Goal: Information Seeking & Learning: Learn about a topic

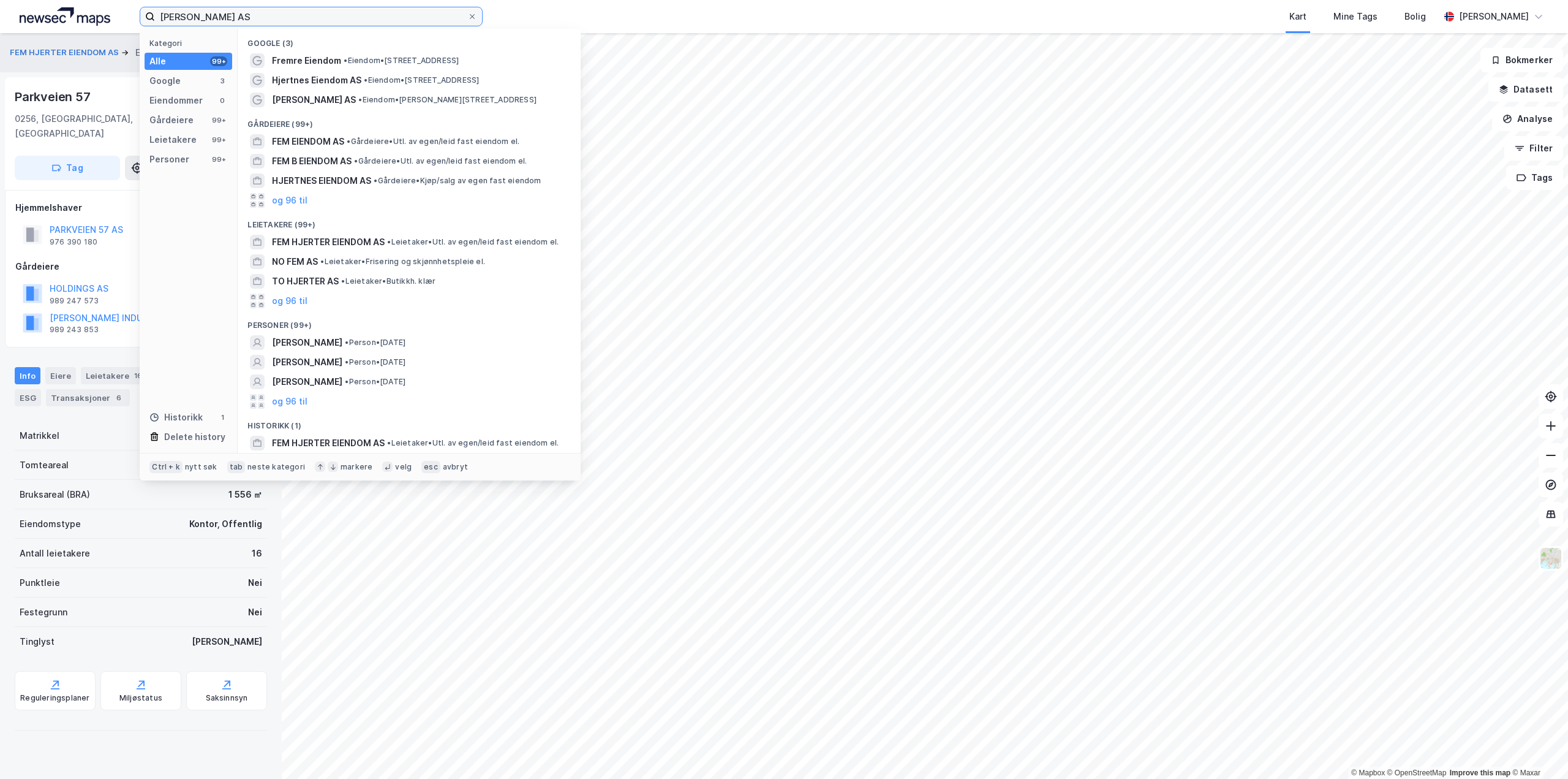
drag, startPoint x: 320, startPoint y: 17, endPoint x: 4, endPoint y: 37, distance: 316.6
click at [0, 37] on div "Fem Hjerter Eiendom AS Kategori Alle 99+ Google 3 Eiendommer 0 Gårdeiere 99+ Le…" at bounding box center [784, 390] width 1568 height 779
paste input "M37 Holding"
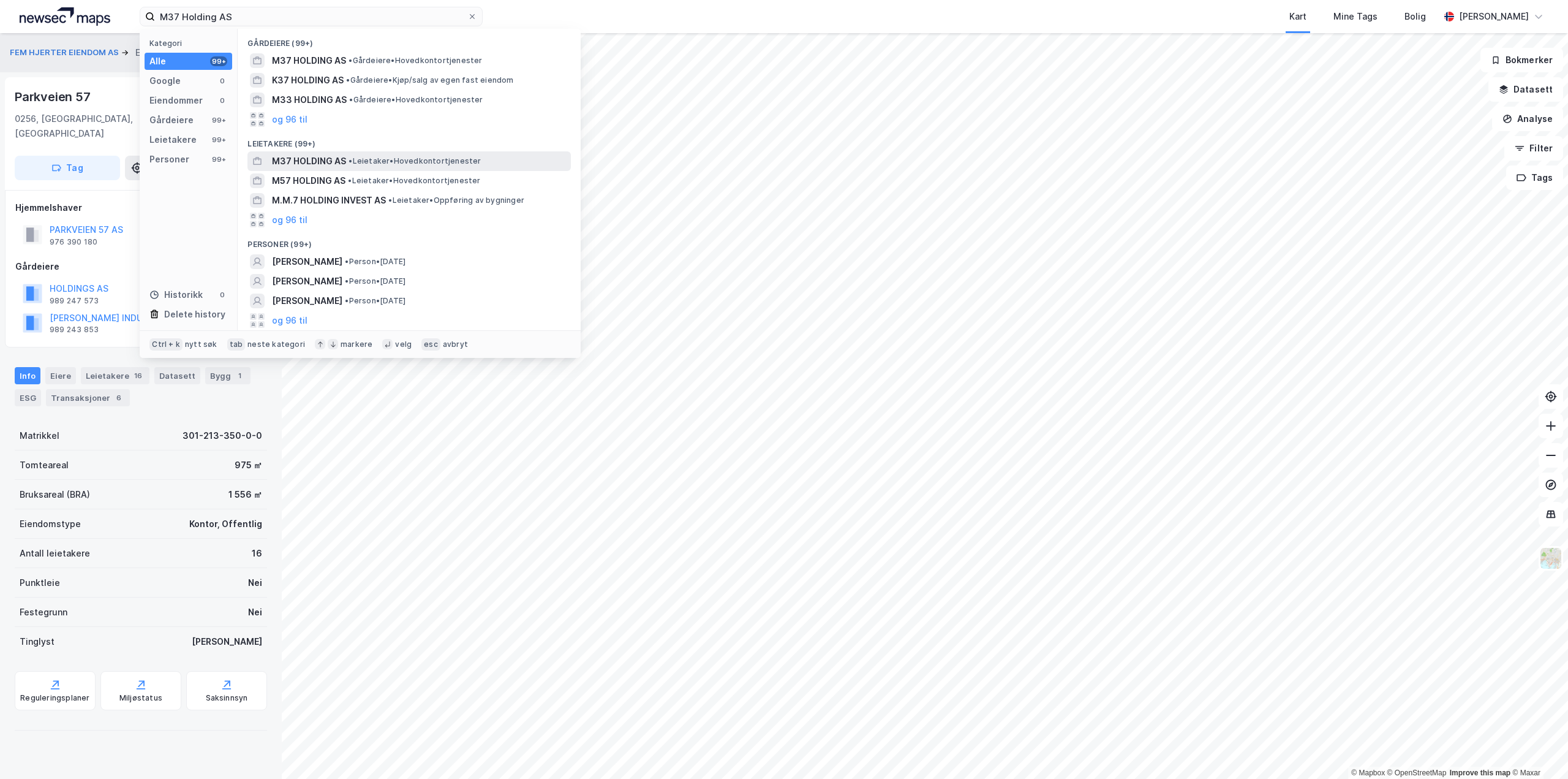
click at [397, 159] on span "• Leietaker • Hovedkontortjenester" at bounding box center [415, 161] width 132 height 10
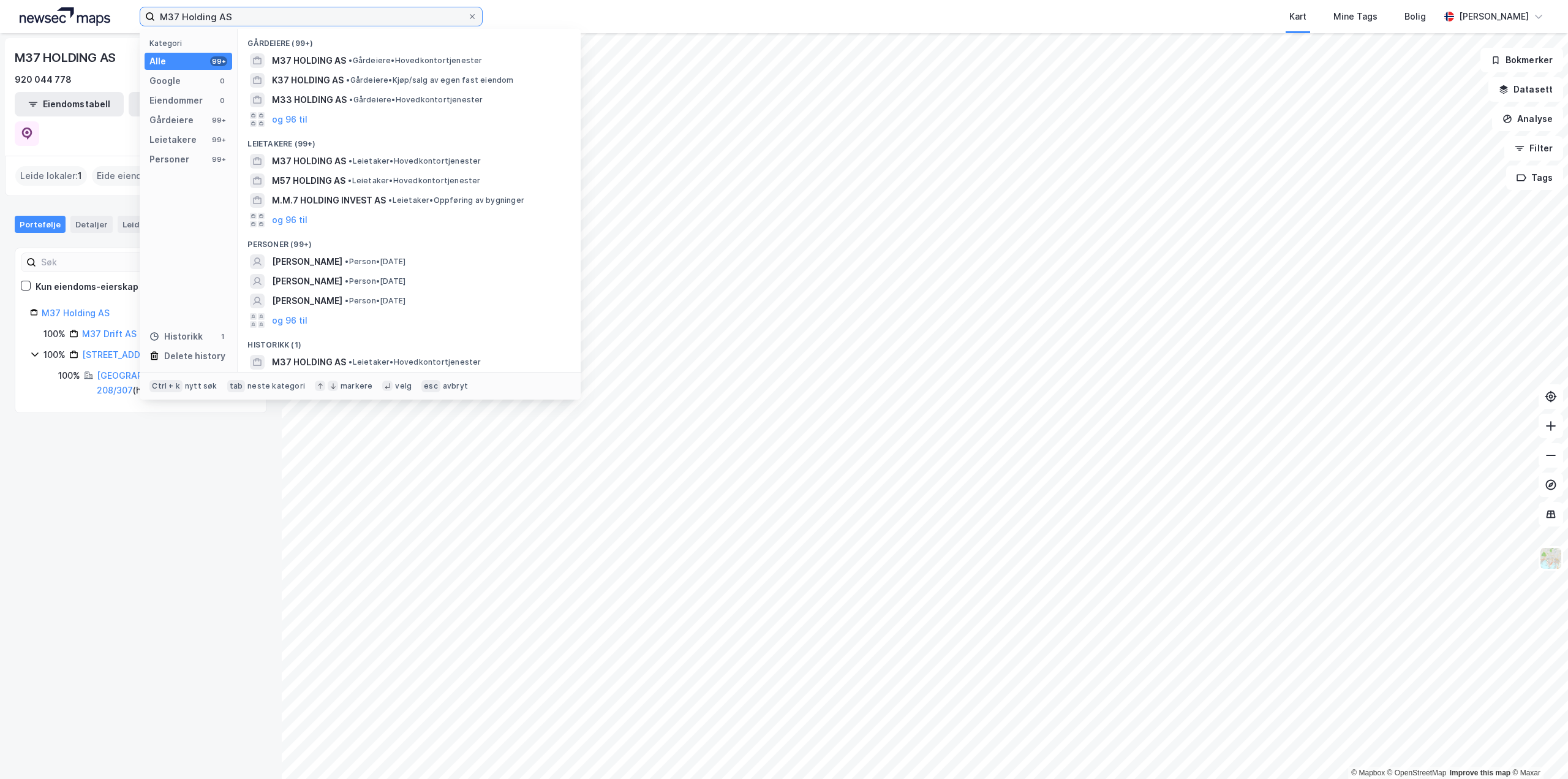
click at [253, 11] on input "M37 Holding AS" at bounding box center [312, 16] width 313 height 19
click at [355, 66] on div "M37 HOLDING AS • Gårdeiere • Hovedkontortjenester" at bounding box center [420, 60] width 297 height 15
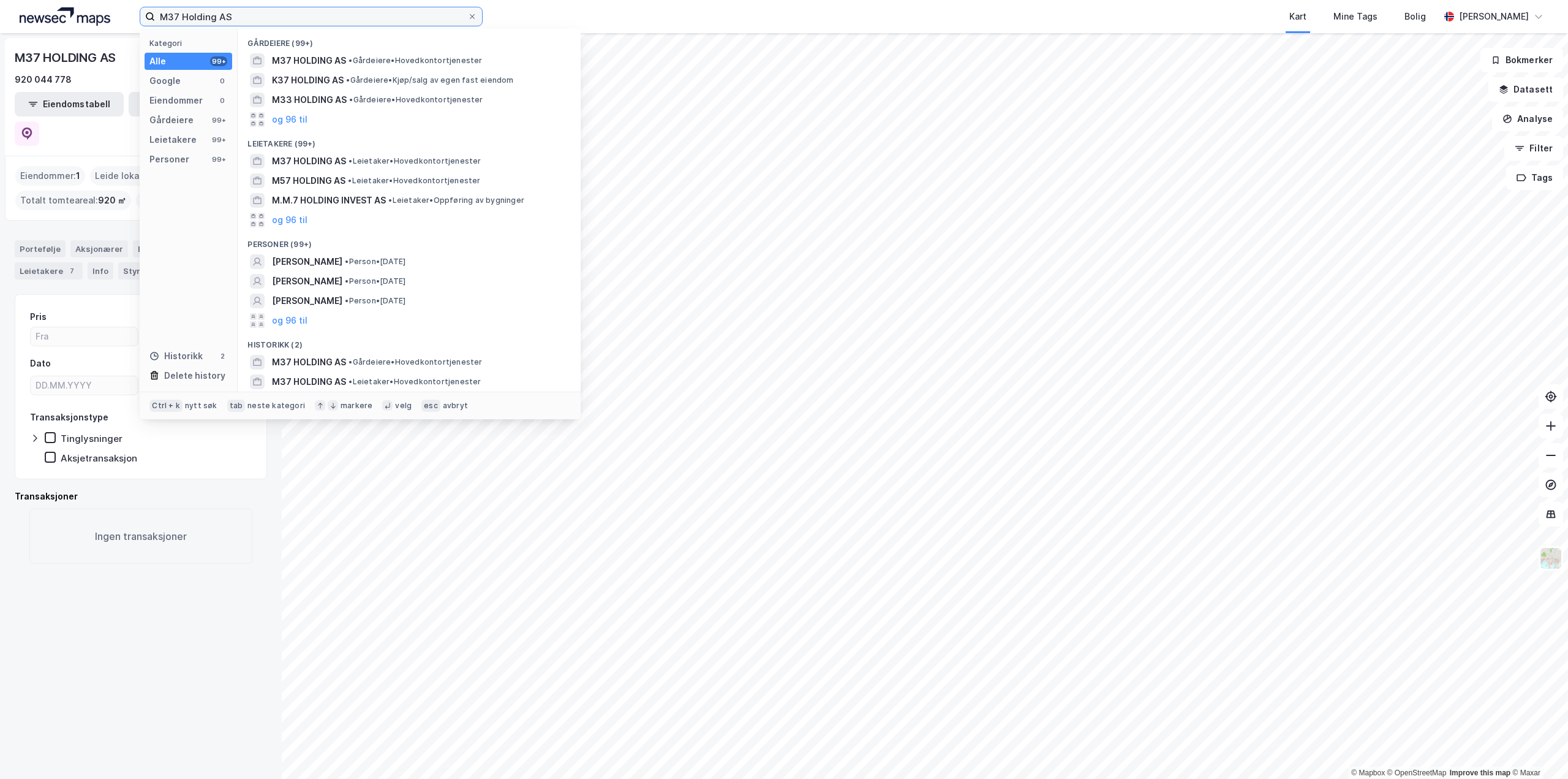
click at [396, 15] on input "M37 Holding AS" at bounding box center [312, 16] width 313 height 19
paste input "Rosenlund Bydelssenter"
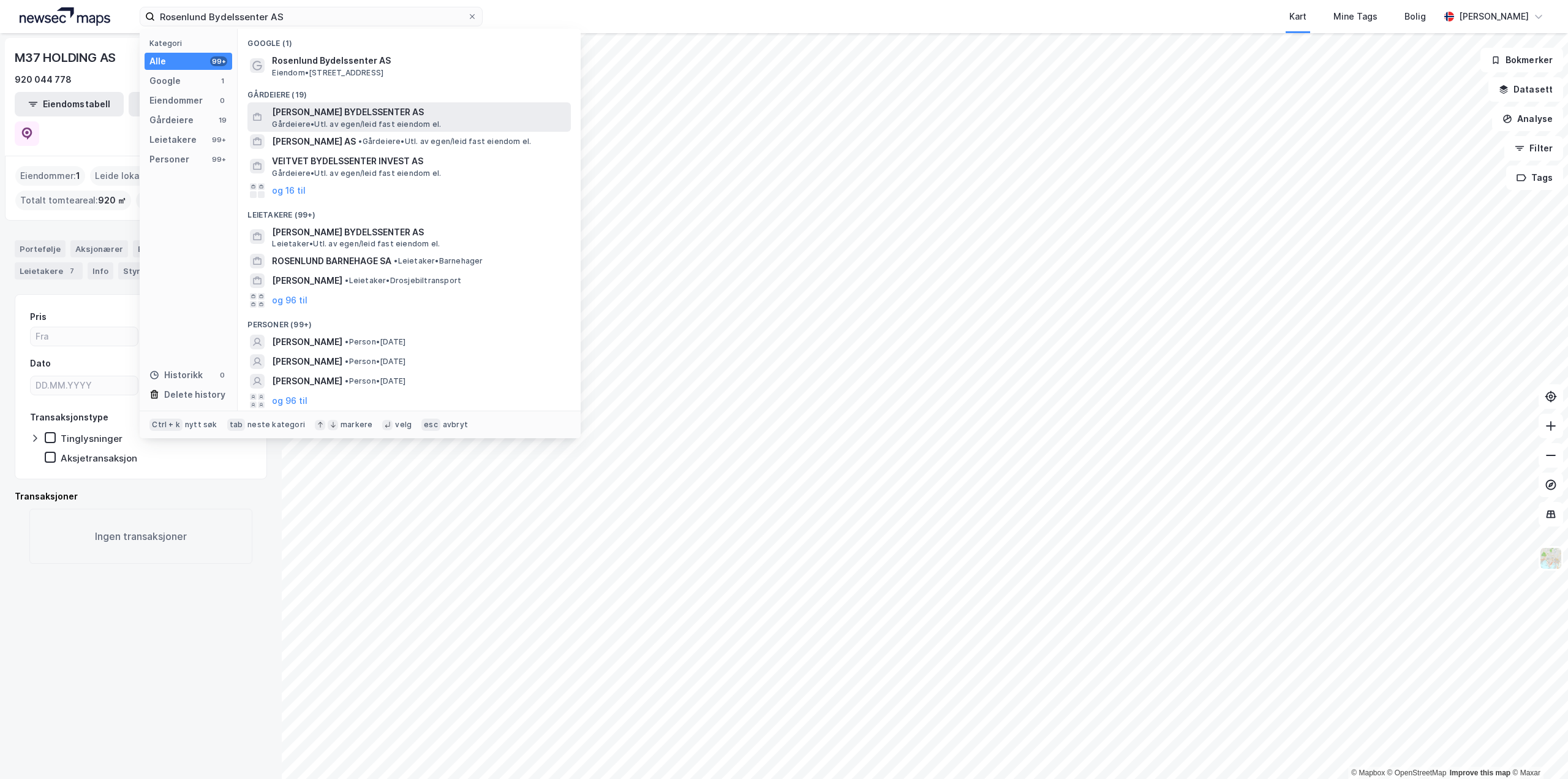
click at [347, 109] on span "[PERSON_NAME] BYDELSSENTER AS" at bounding box center [418, 112] width 294 height 15
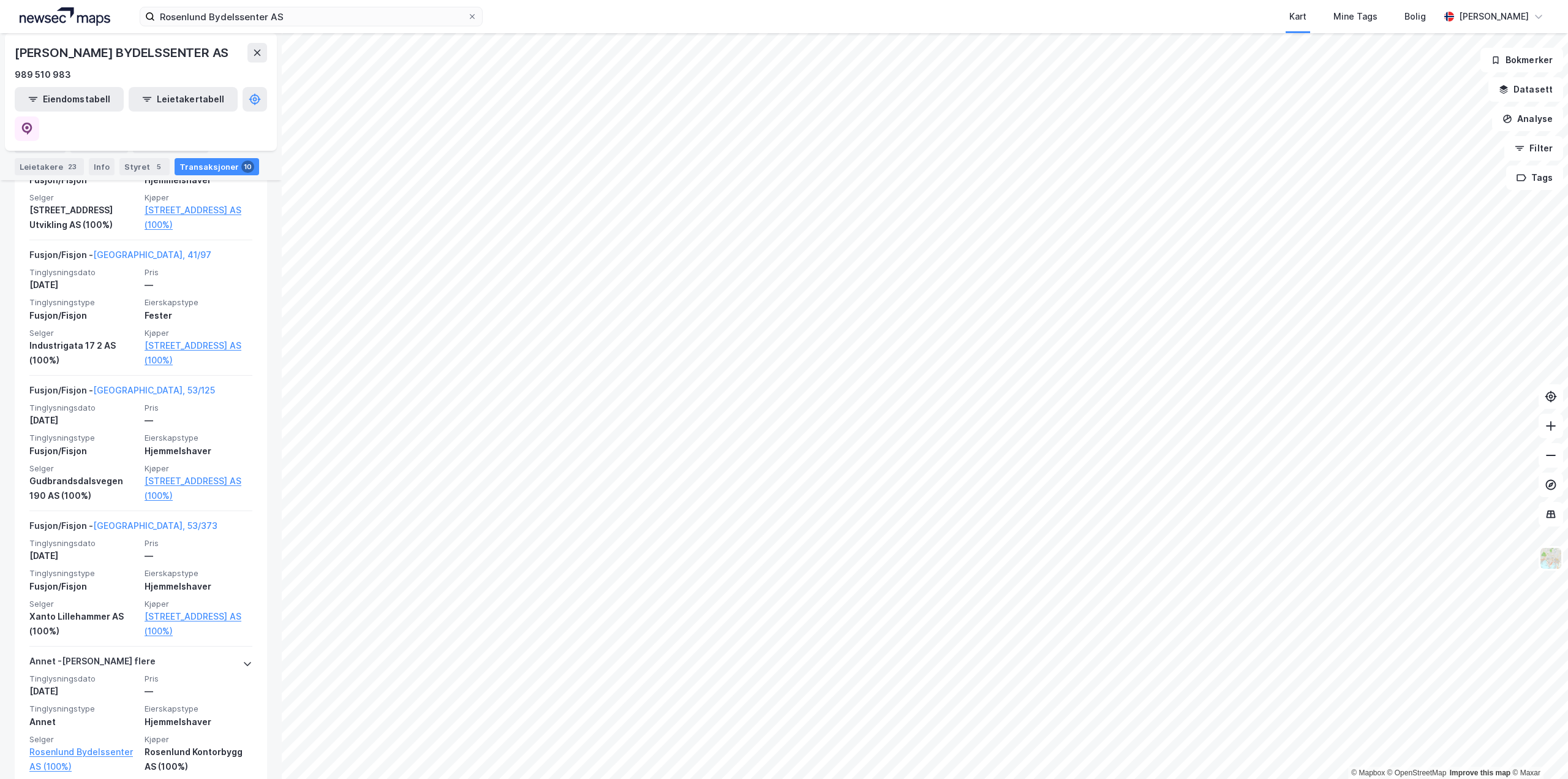
scroll to position [429, 0]
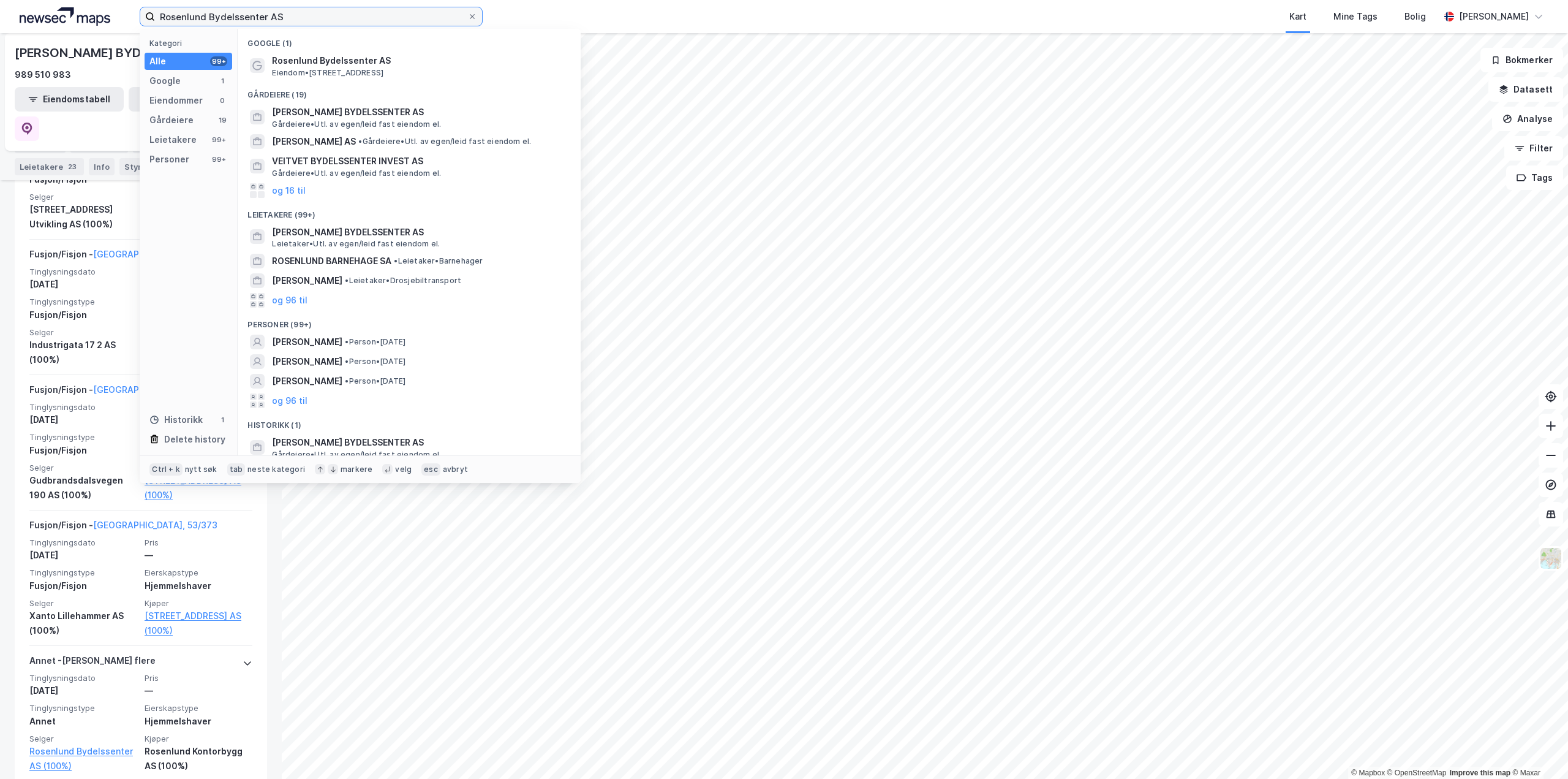
click at [388, 17] on input "Rosenlund Bydelssenter AS" at bounding box center [312, 16] width 313 height 19
paste input "Sandslimarka 260 Holding"
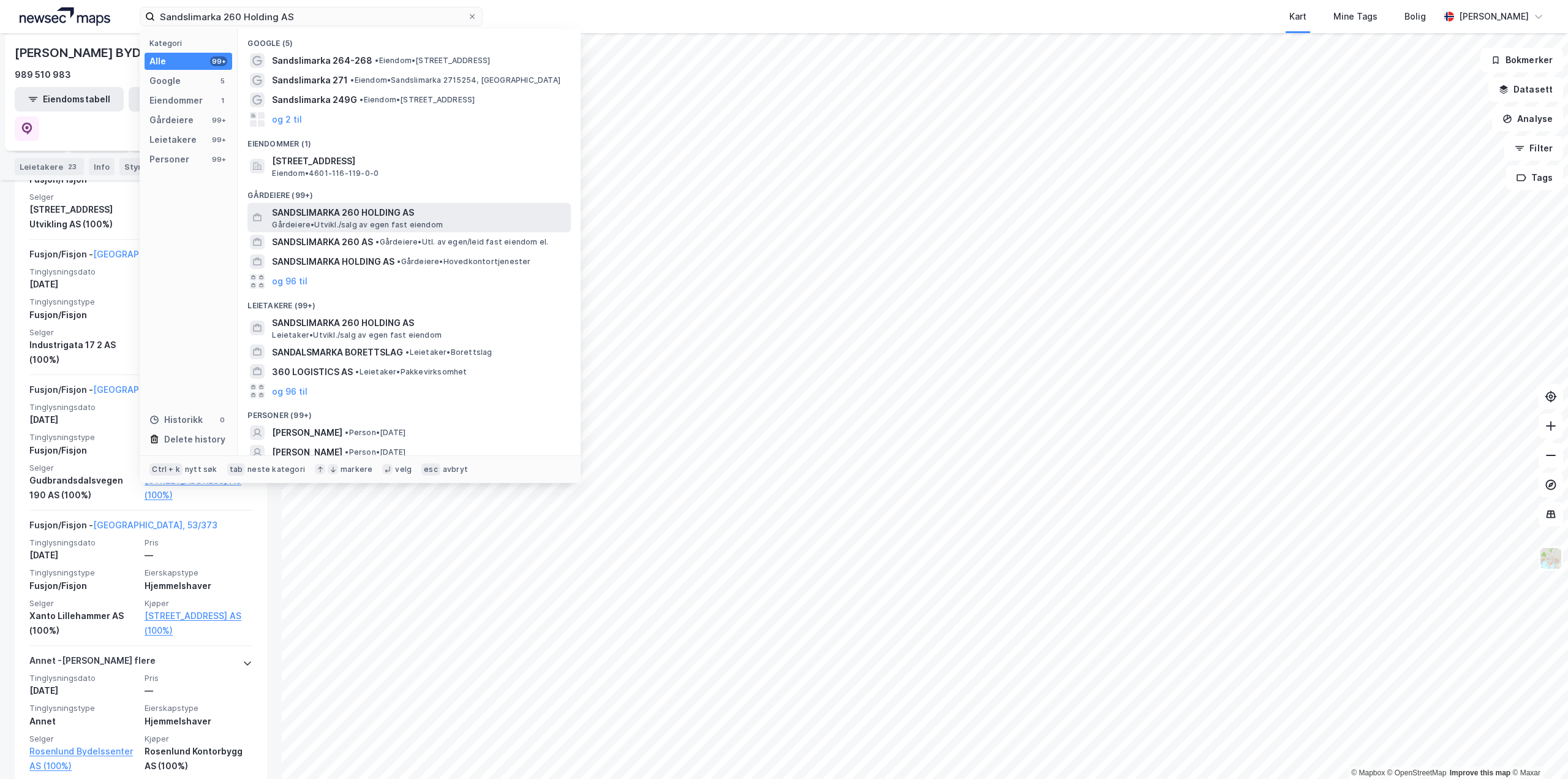
click at [429, 212] on span "SANDSLIMARKA 260 HOLDING AS" at bounding box center [418, 212] width 294 height 15
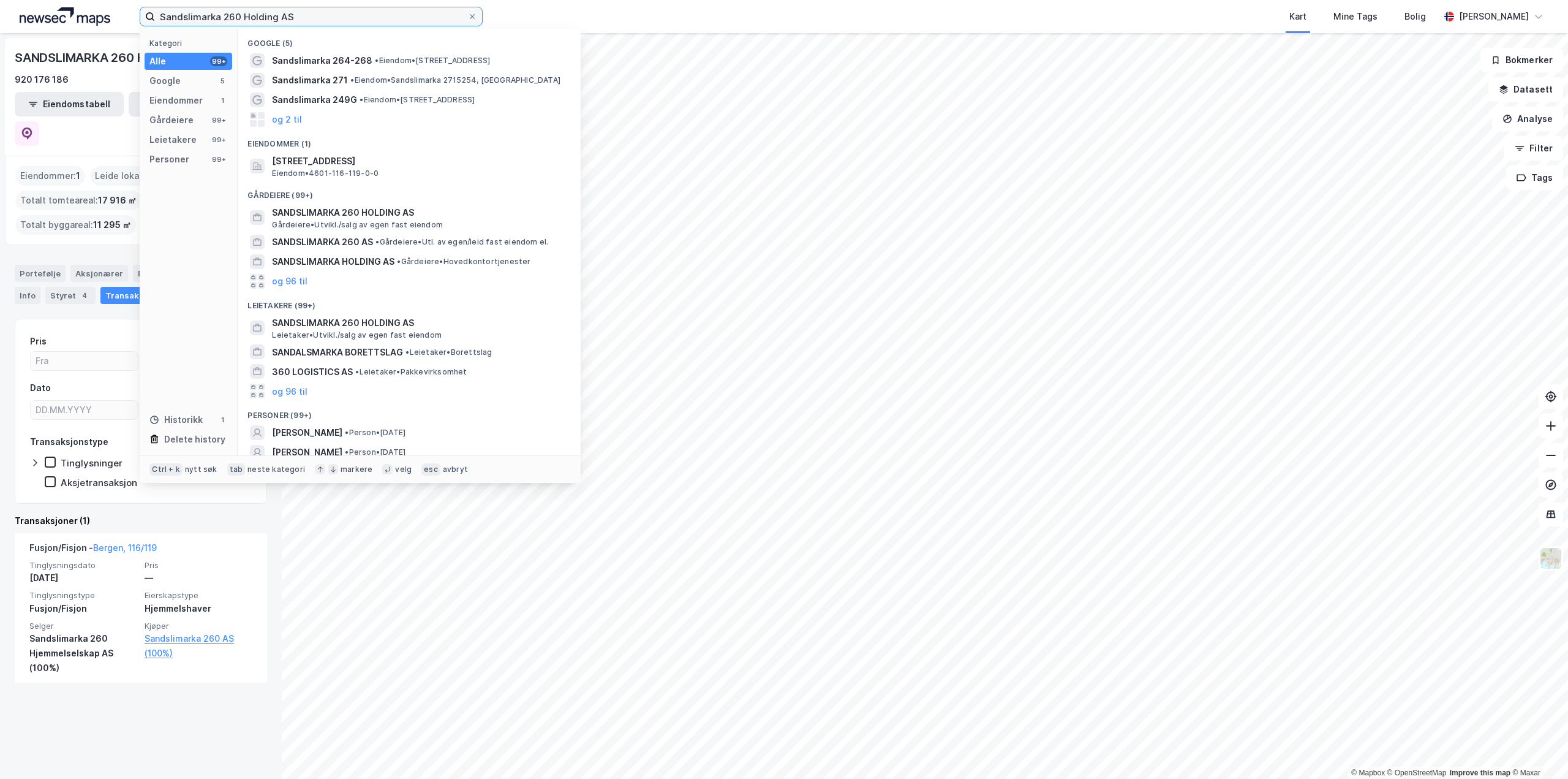
drag, startPoint x: 436, startPoint y: 15, endPoint x: 0, endPoint y: -5, distance: 436.5
click at [0, 0] on html "Sandslimarka 260 Holding AS Kategori Alle 99+ Google 5 Eiendommer 1 Gårdeiere 9…" at bounding box center [784, 390] width 1568 height 779
paste input "Nyveien 30-32"
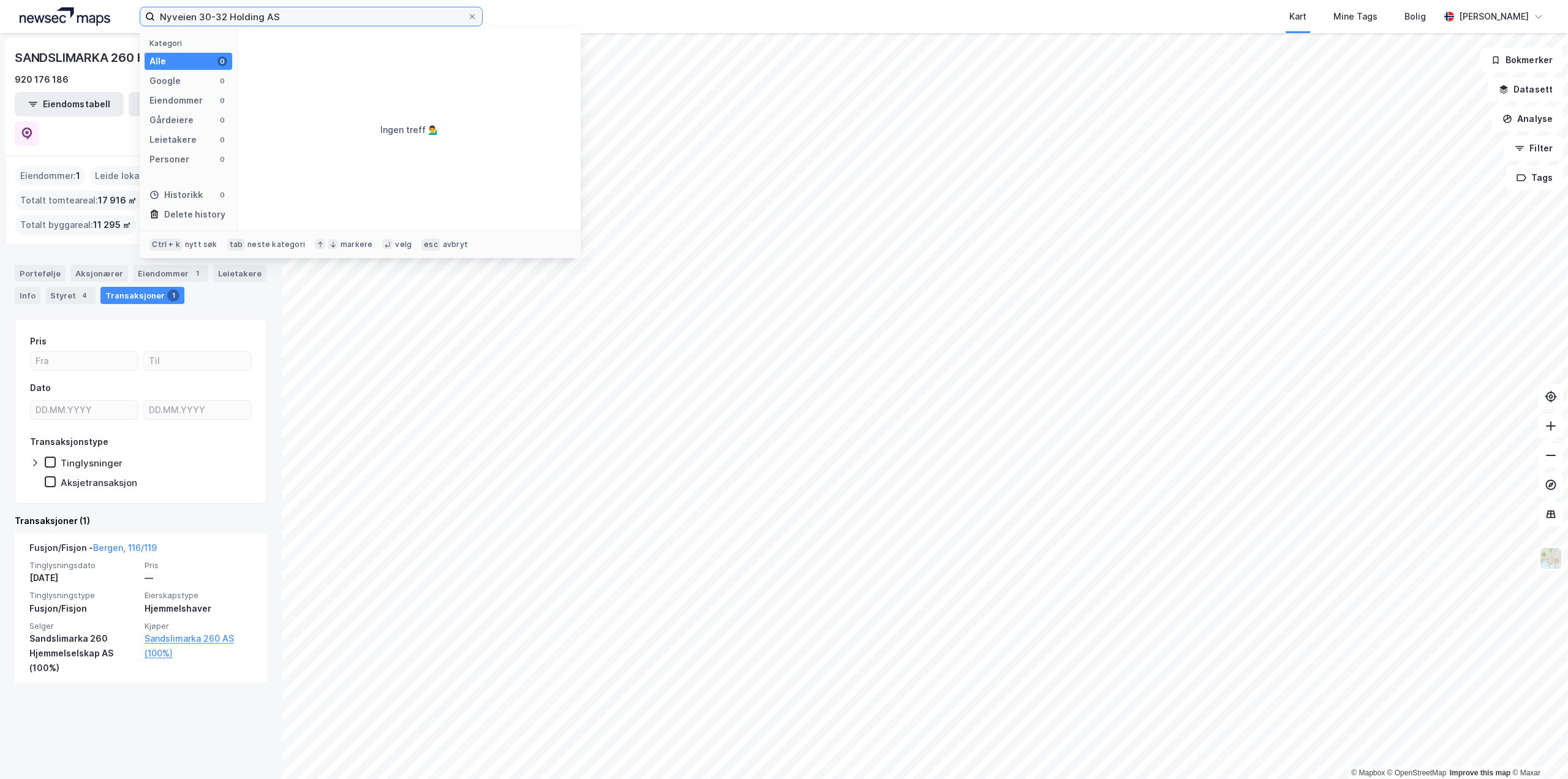
click at [351, 7] on input "Nyveien 30-32 Holding AS" at bounding box center [312, 16] width 313 height 19
click at [339, 15] on input "[STREET_ADDRESS]" at bounding box center [312, 16] width 313 height 19
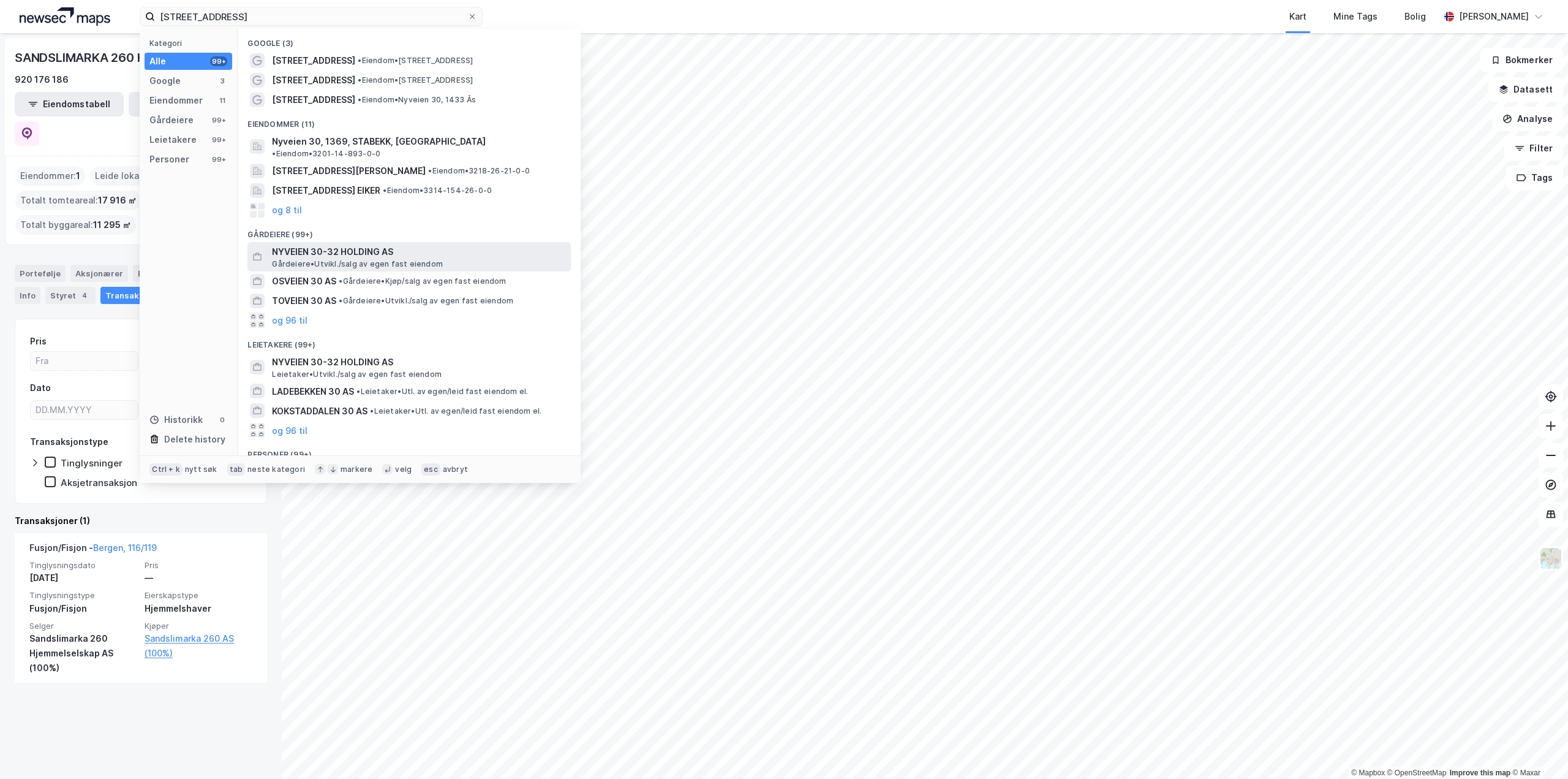
click at [407, 245] on span "NYVEIEN 30-32 HOLDING AS" at bounding box center [418, 252] width 294 height 15
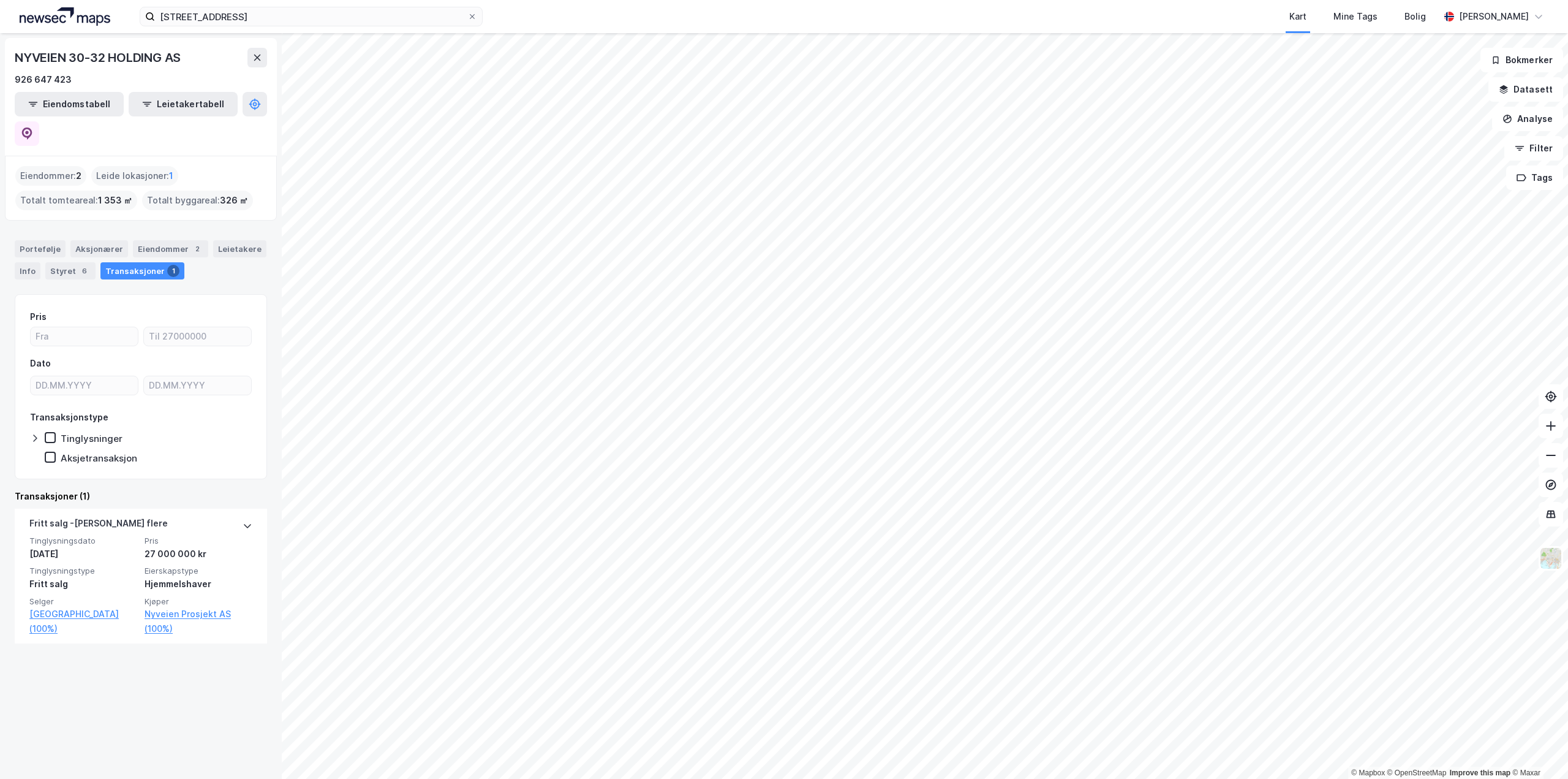
click at [92, 55] on div "NYVEIEN 30-32 HOLDING AS" at bounding box center [99, 57] width 169 height 19
copy div "NYVEIEN 30-32 HOLDING AS"
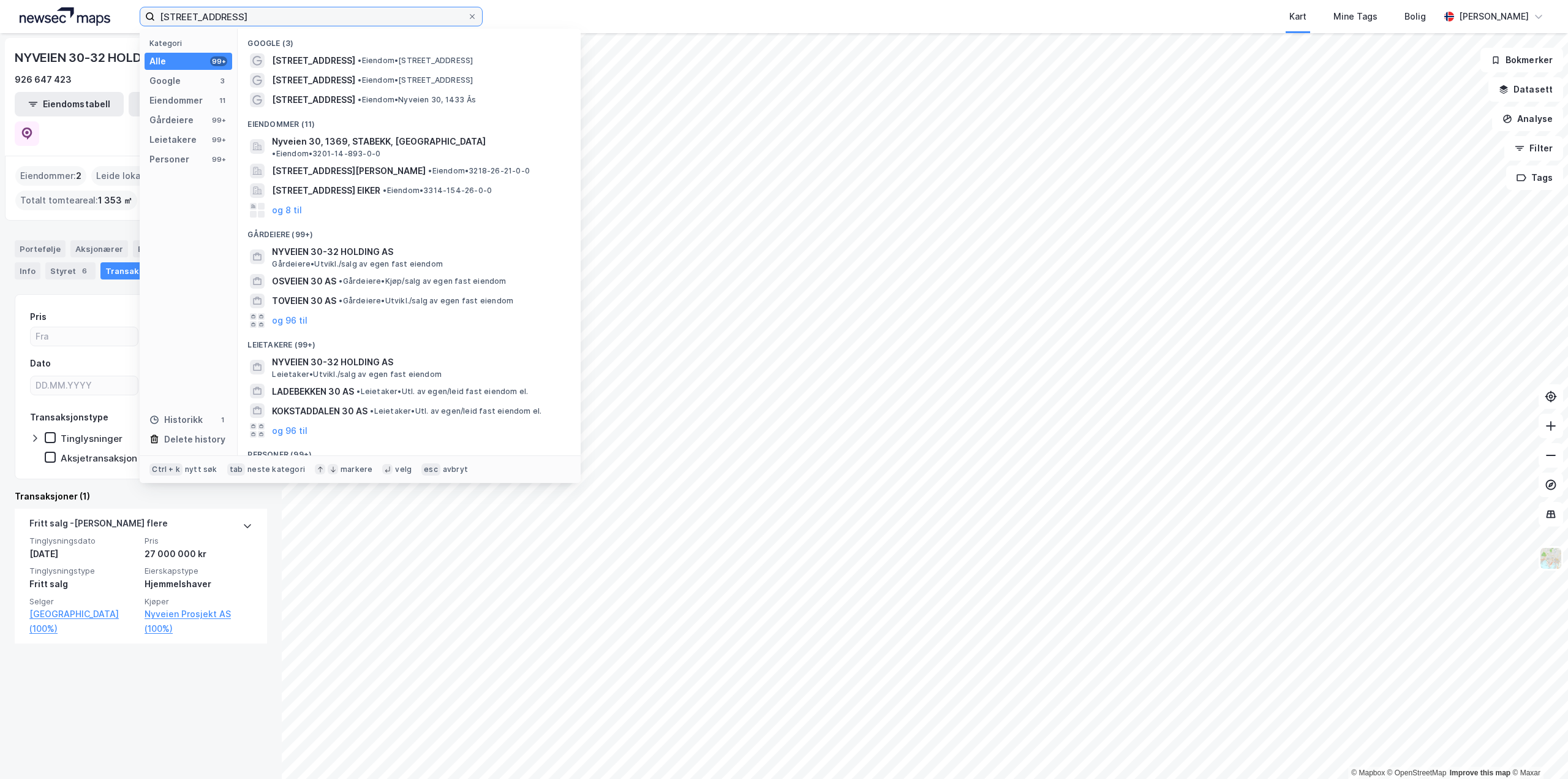
click at [413, 21] on input "[STREET_ADDRESS]" at bounding box center [312, 16] width 313 height 19
paste input "Giltor AS"
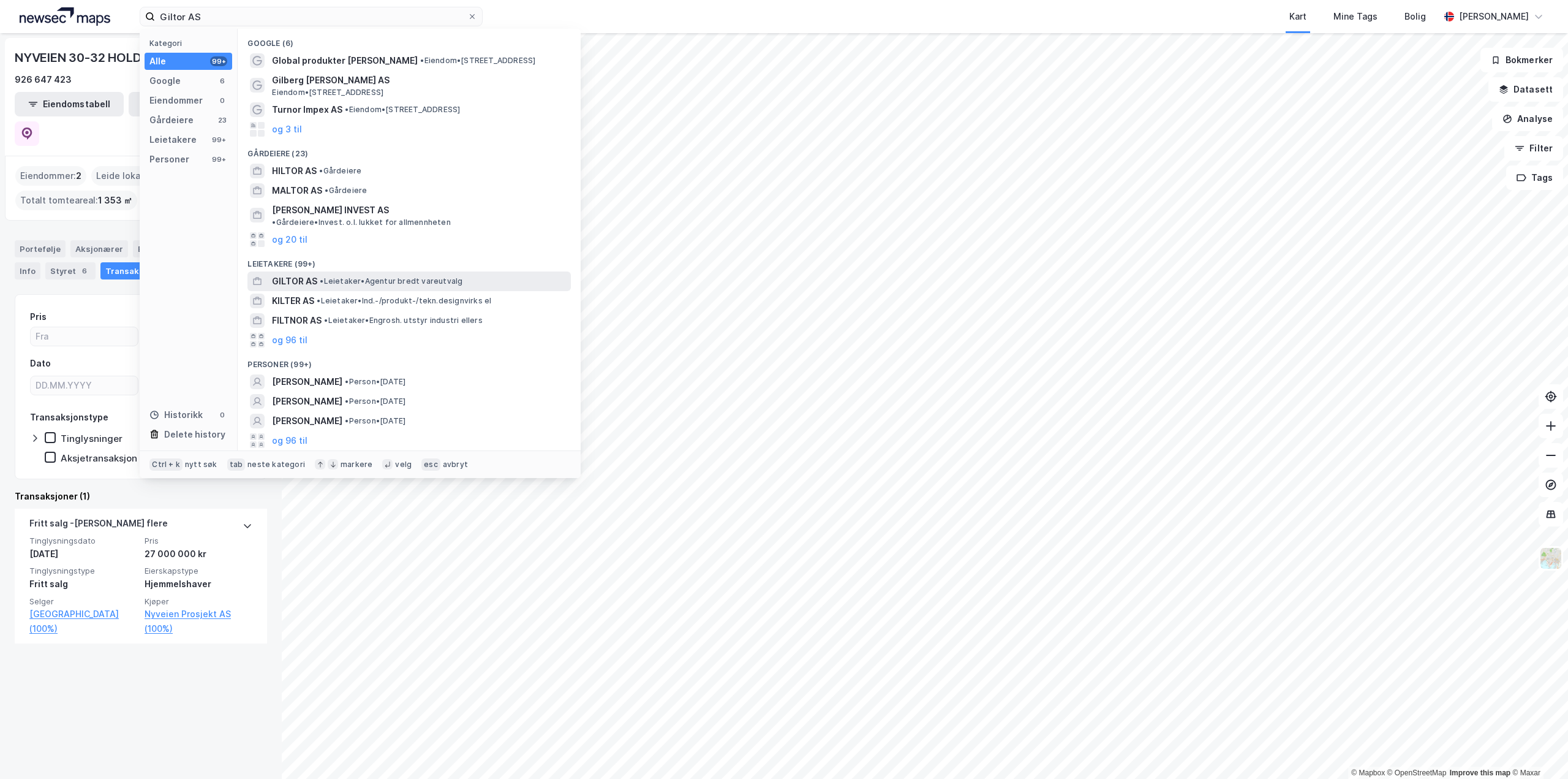
click at [352, 276] on span "• Leietaker • Agentur bredt vareutvalg" at bounding box center [391, 281] width 143 height 10
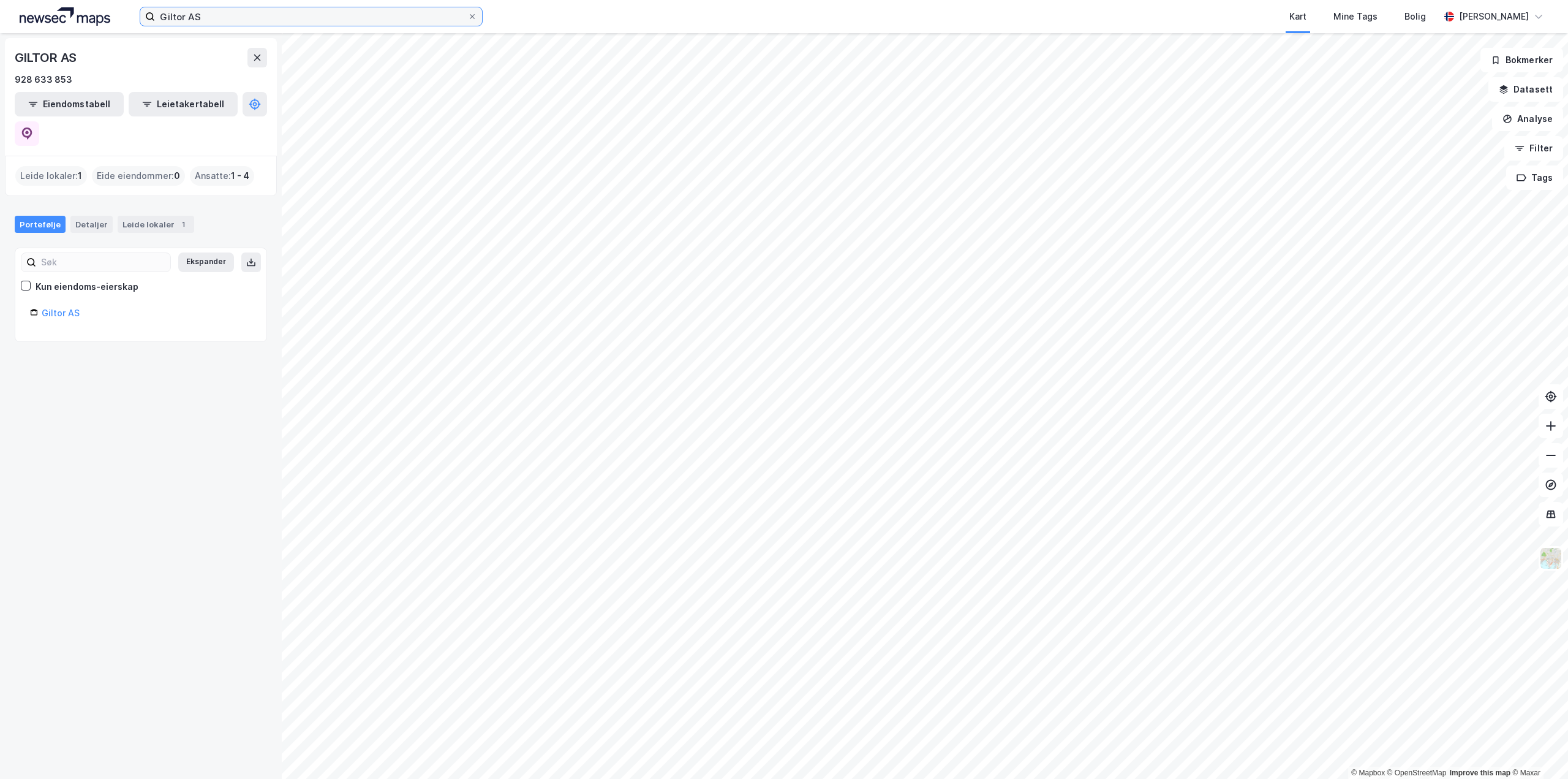
click at [386, 10] on input "Giltor AS" at bounding box center [312, 16] width 313 height 19
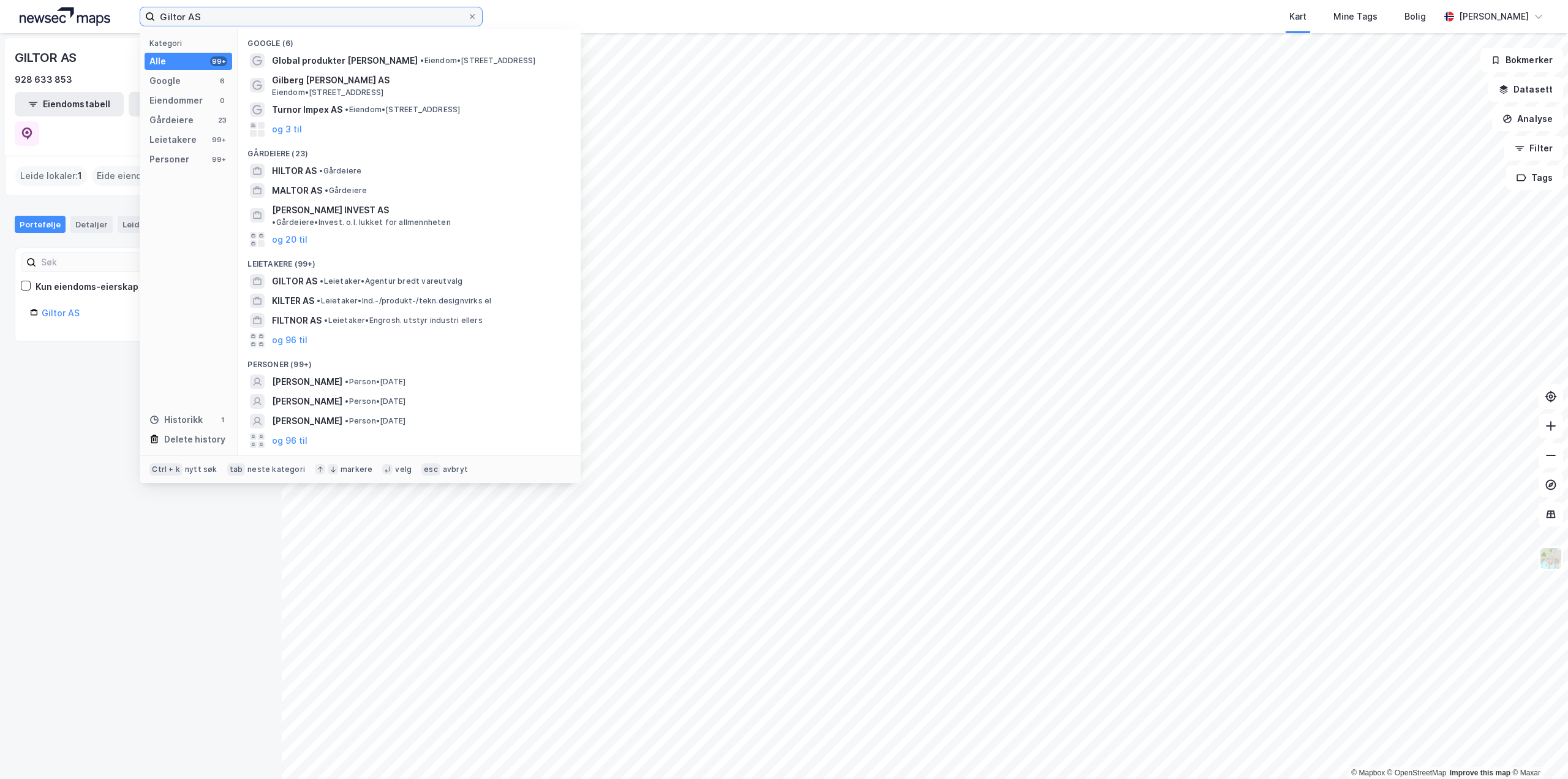
click at [386, 10] on input "Giltor AS" at bounding box center [312, 16] width 313 height 19
paste input "K8 og K9 Holding"
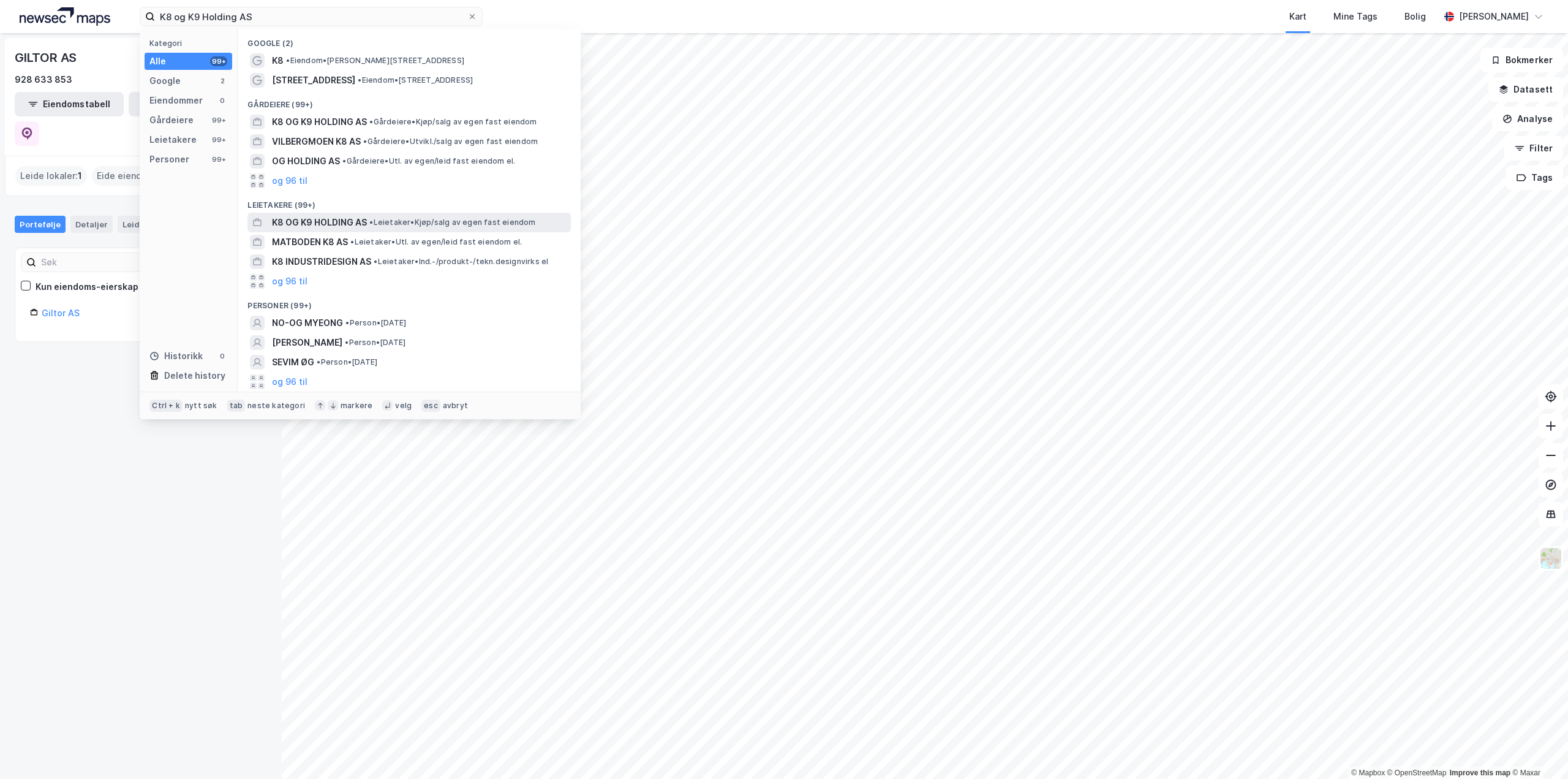
click at [375, 216] on div "K8 OG K9 HOLDING AS • Leietaker • Kjøp/salg av egen fast eiendom" at bounding box center [420, 223] width 297 height 15
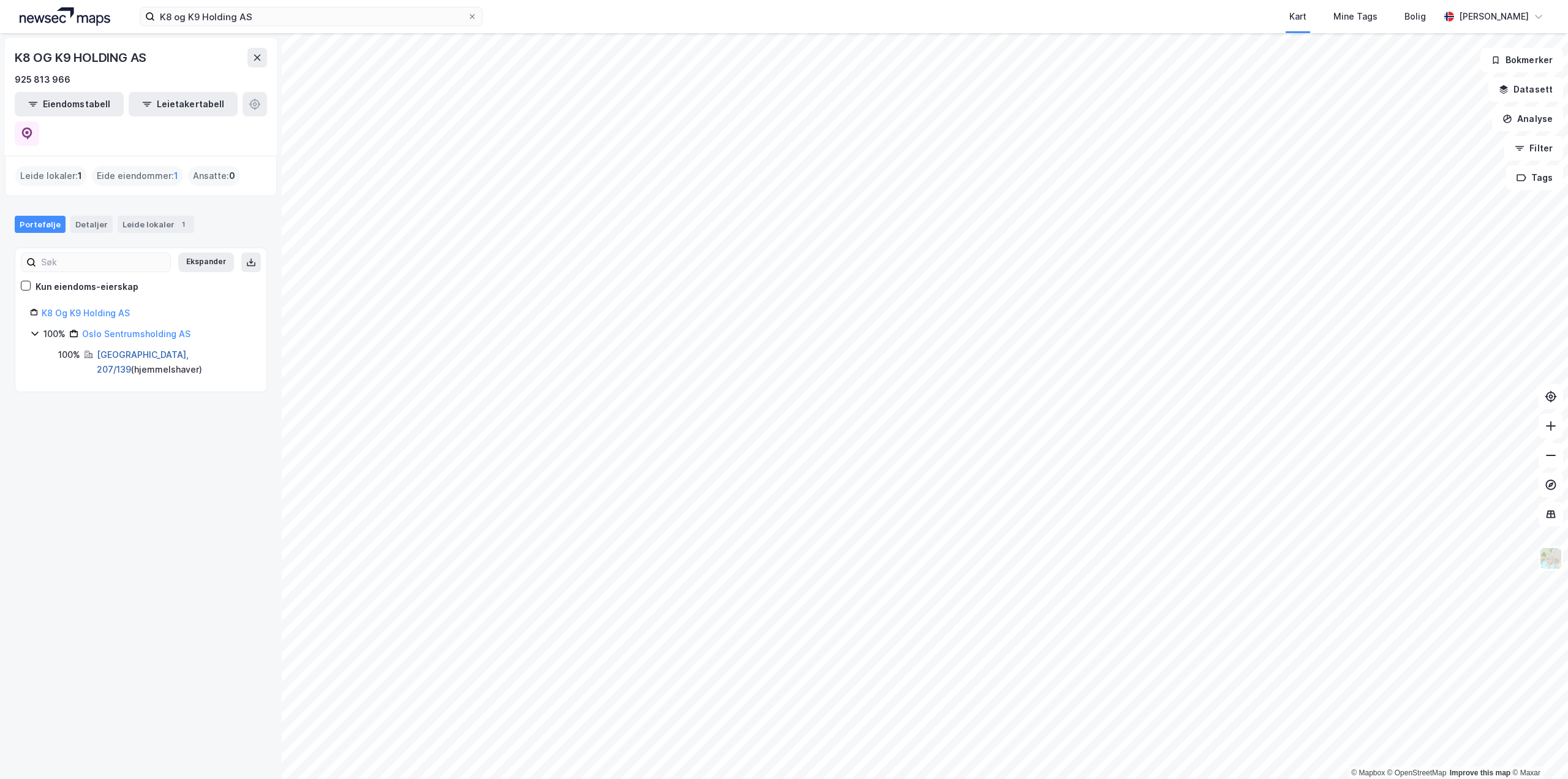
click at [114, 349] on link "[GEOGRAPHIC_DATA], 207/139" at bounding box center [143, 361] width 92 height 25
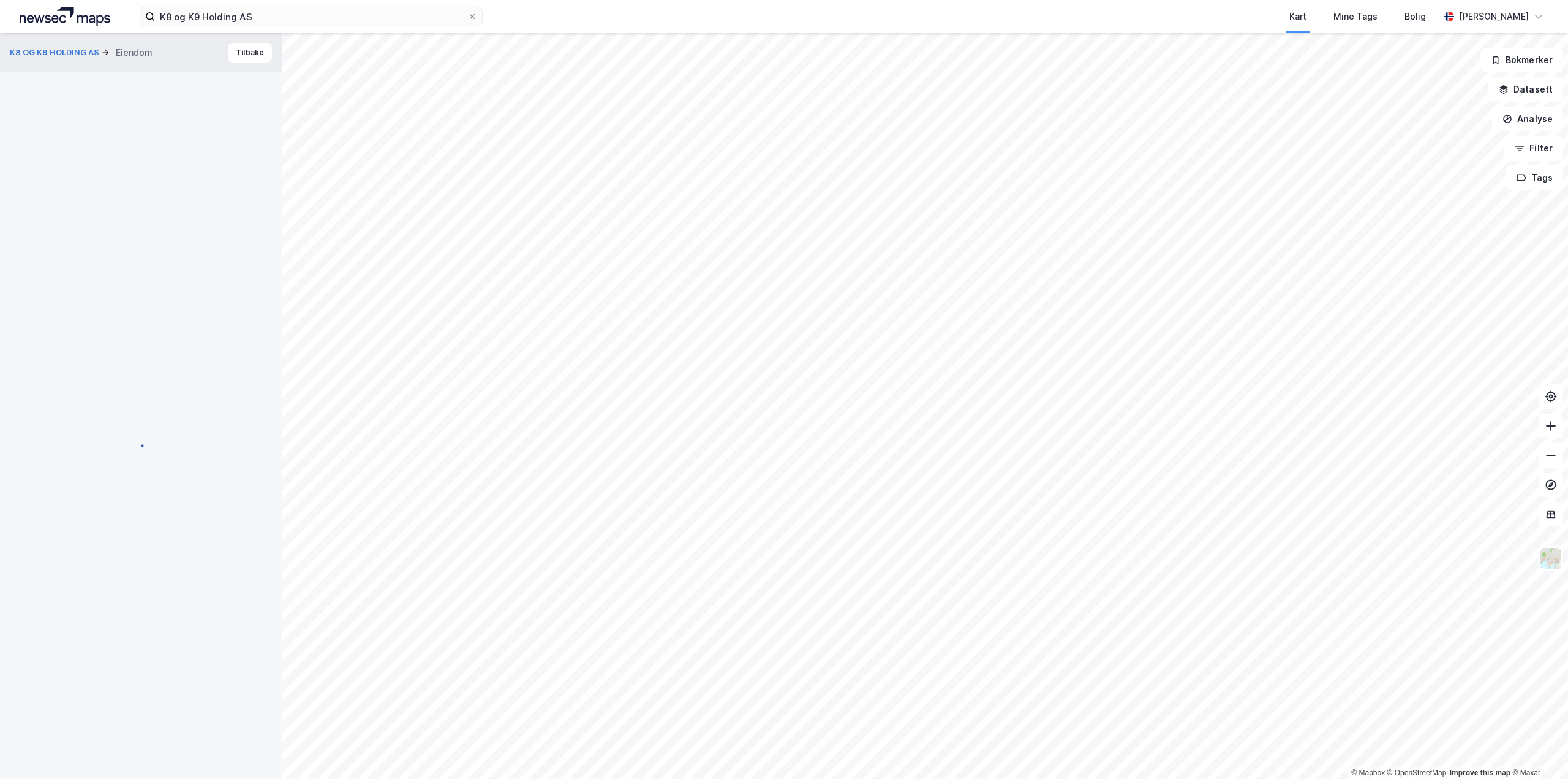
scroll to position [1, 0]
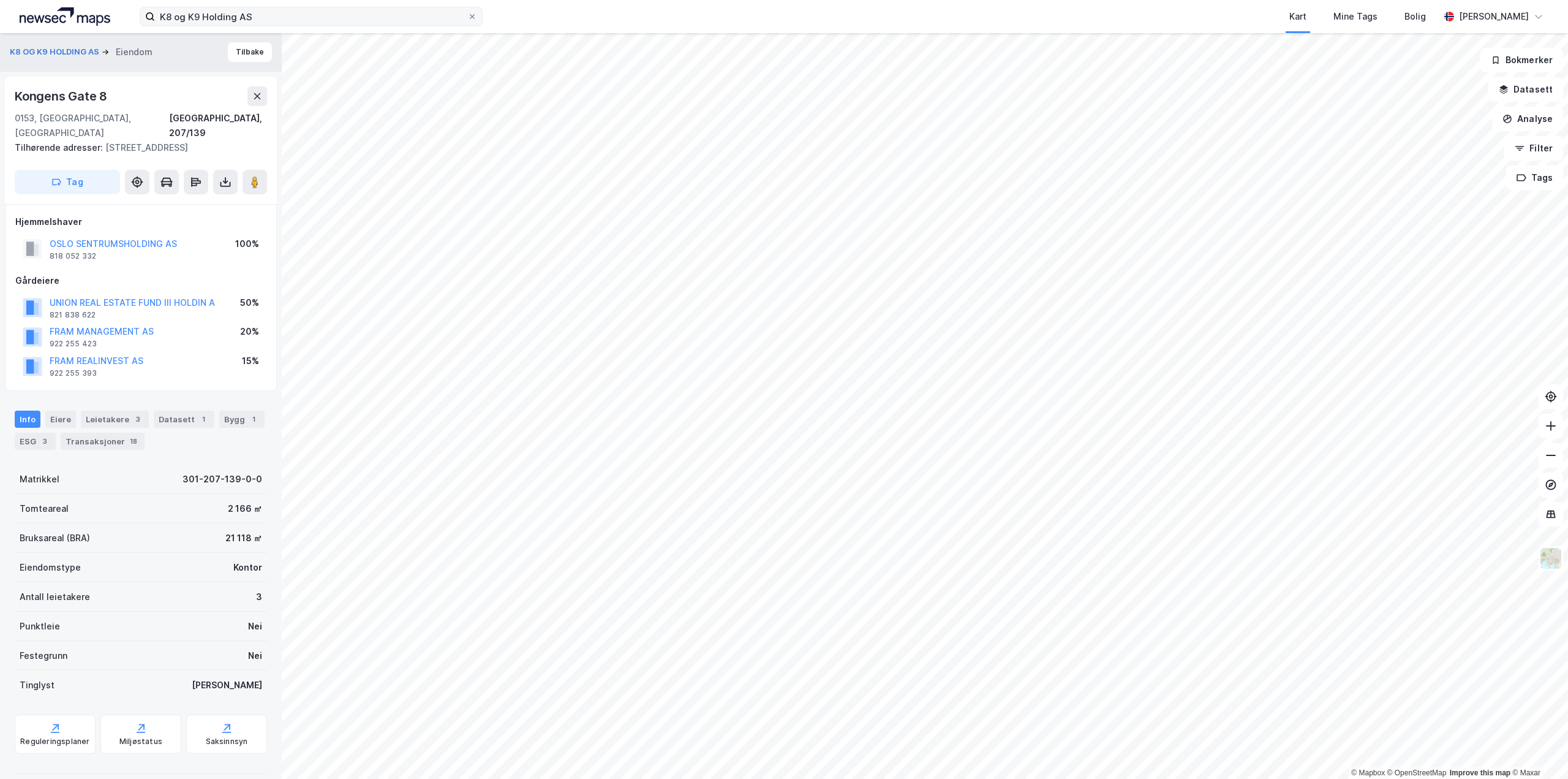
click at [352, 26] on label "K8 og K9 Holding AS" at bounding box center [311, 17] width 343 height 19
click at [352, 26] on input "K8 og K9 Holding AS" at bounding box center [312, 16] width 313 height 19
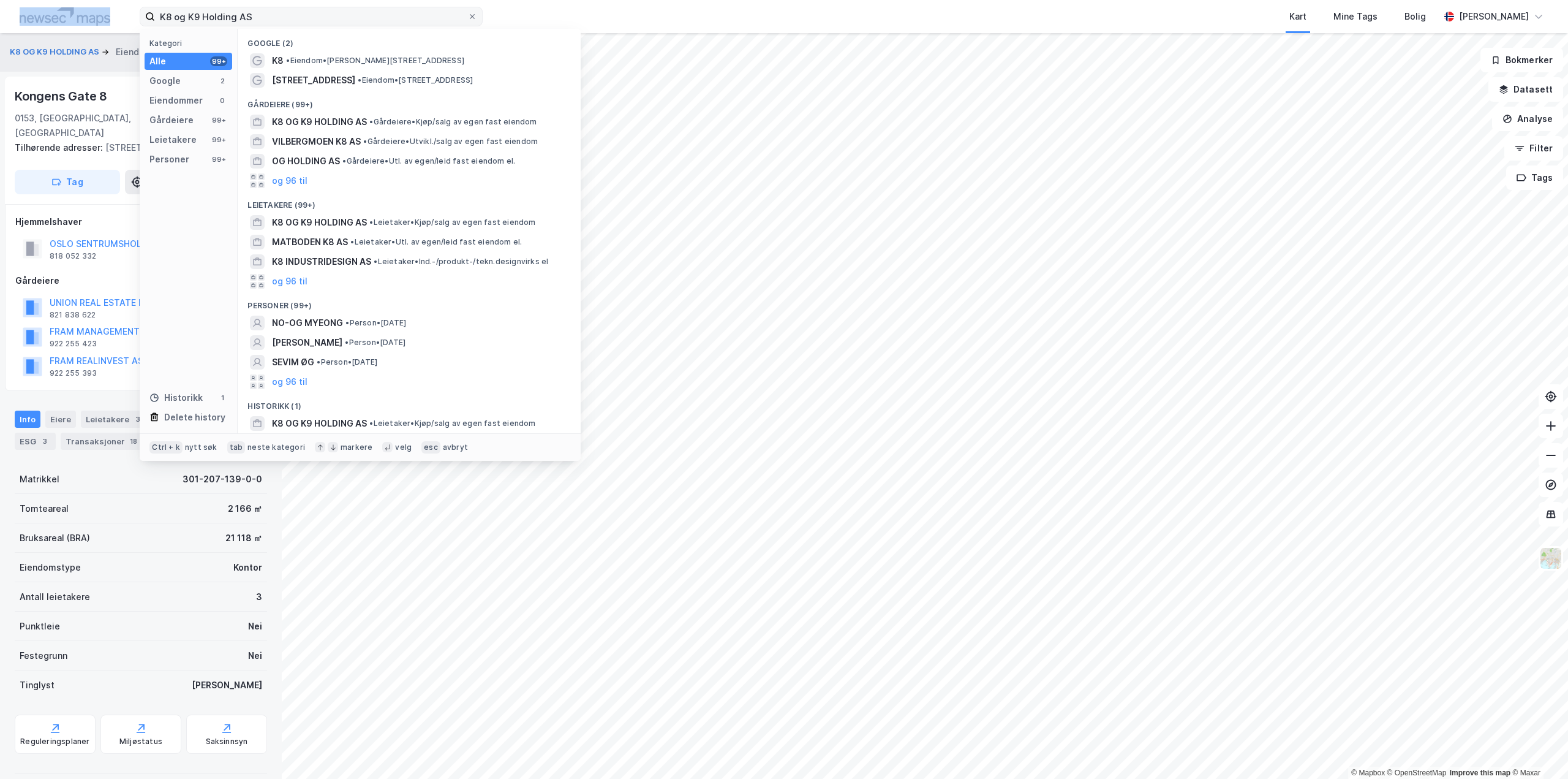
click at [352, 26] on label "K8 og K9 Holding AS" at bounding box center [311, 17] width 343 height 19
click at [352, 26] on input "K8 og K9 Holding AS" at bounding box center [312, 16] width 313 height 19
click at [352, 24] on input "K8 og K9 Holding AS" at bounding box center [312, 16] width 313 height 19
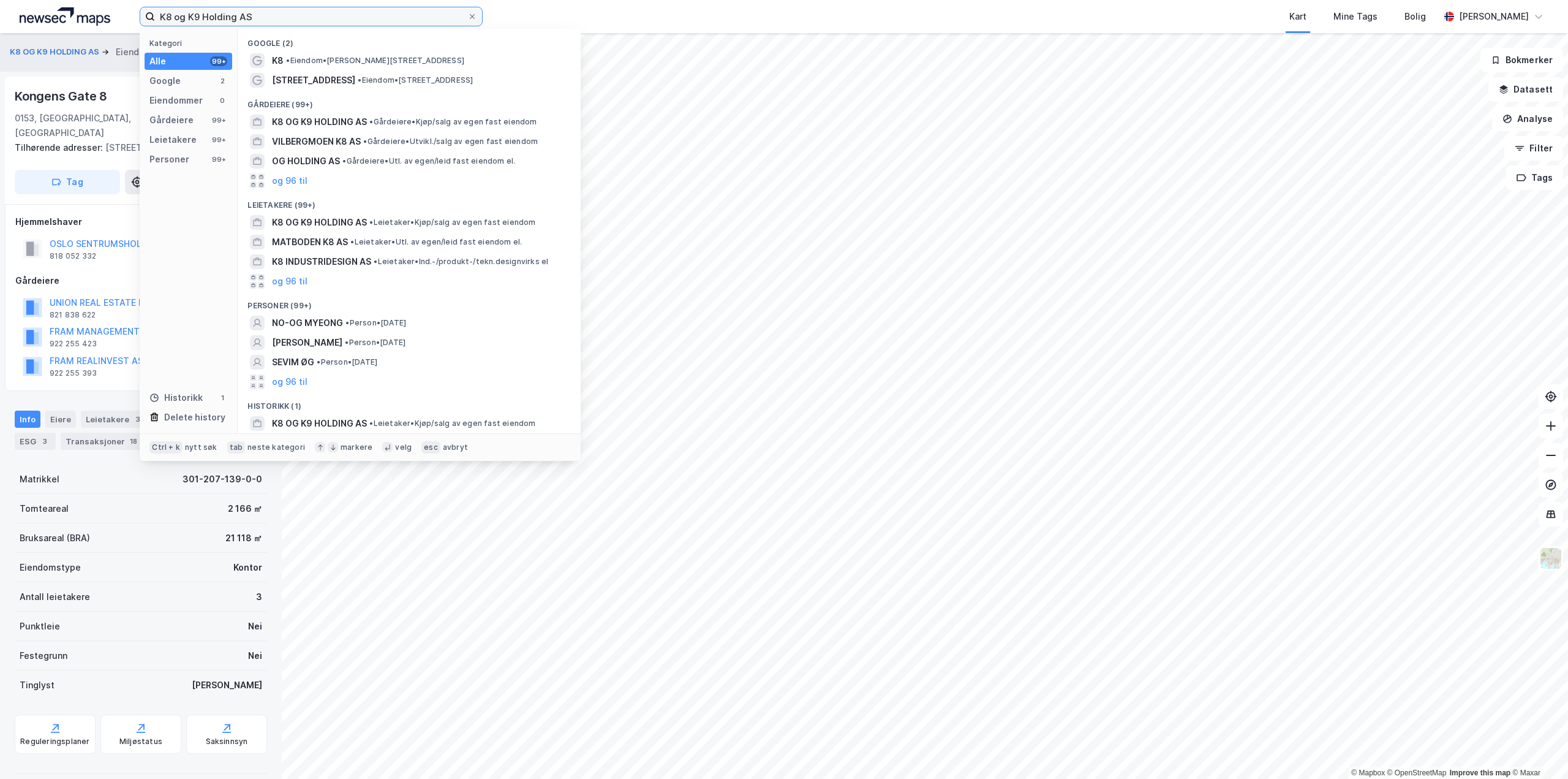
paste input "[PERSON_NAME]"
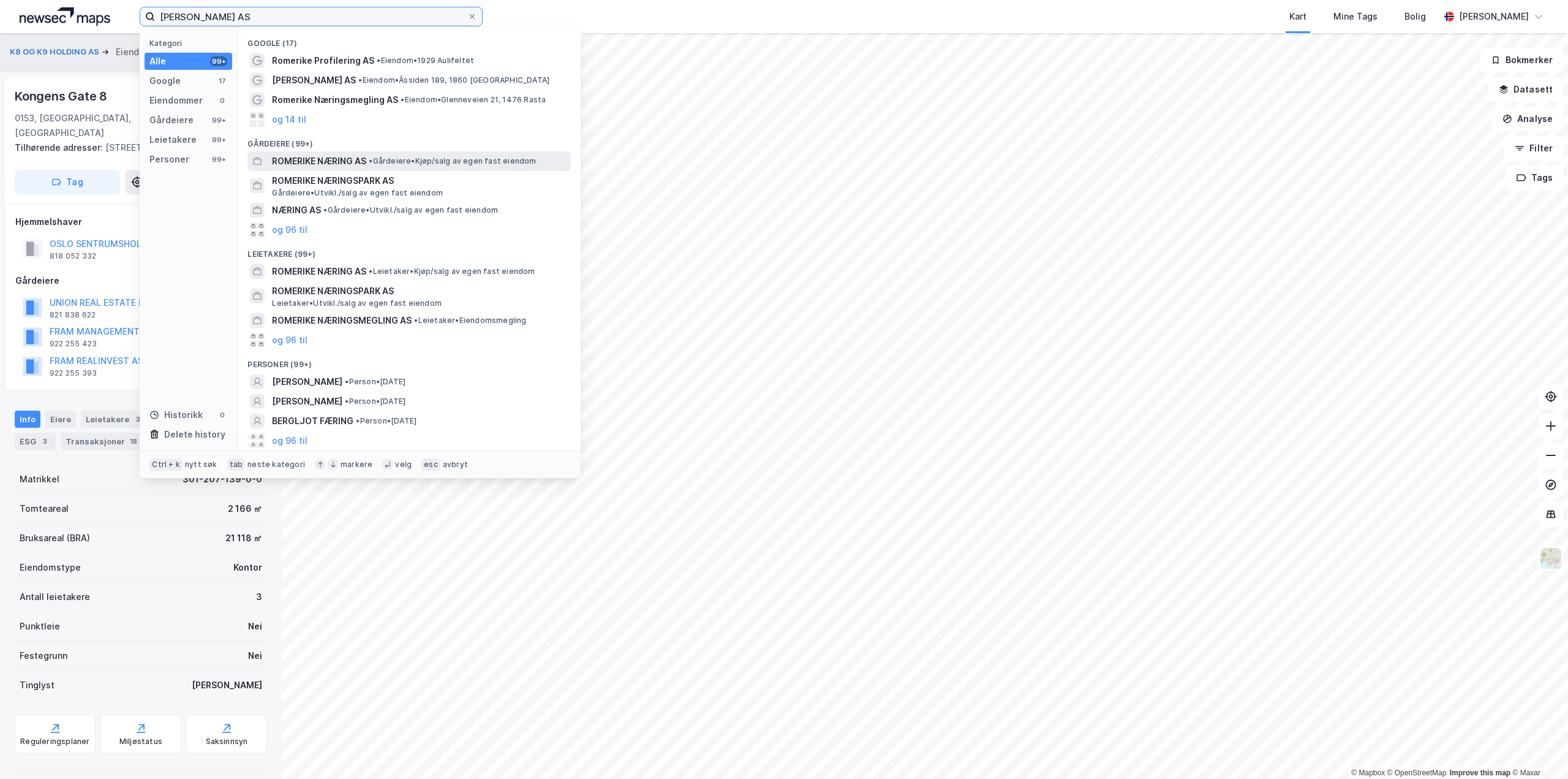
type input "[PERSON_NAME] AS"
click at [345, 163] on span "ROMERIKE NÆRING AS" at bounding box center [319, 161] width 94 height 15
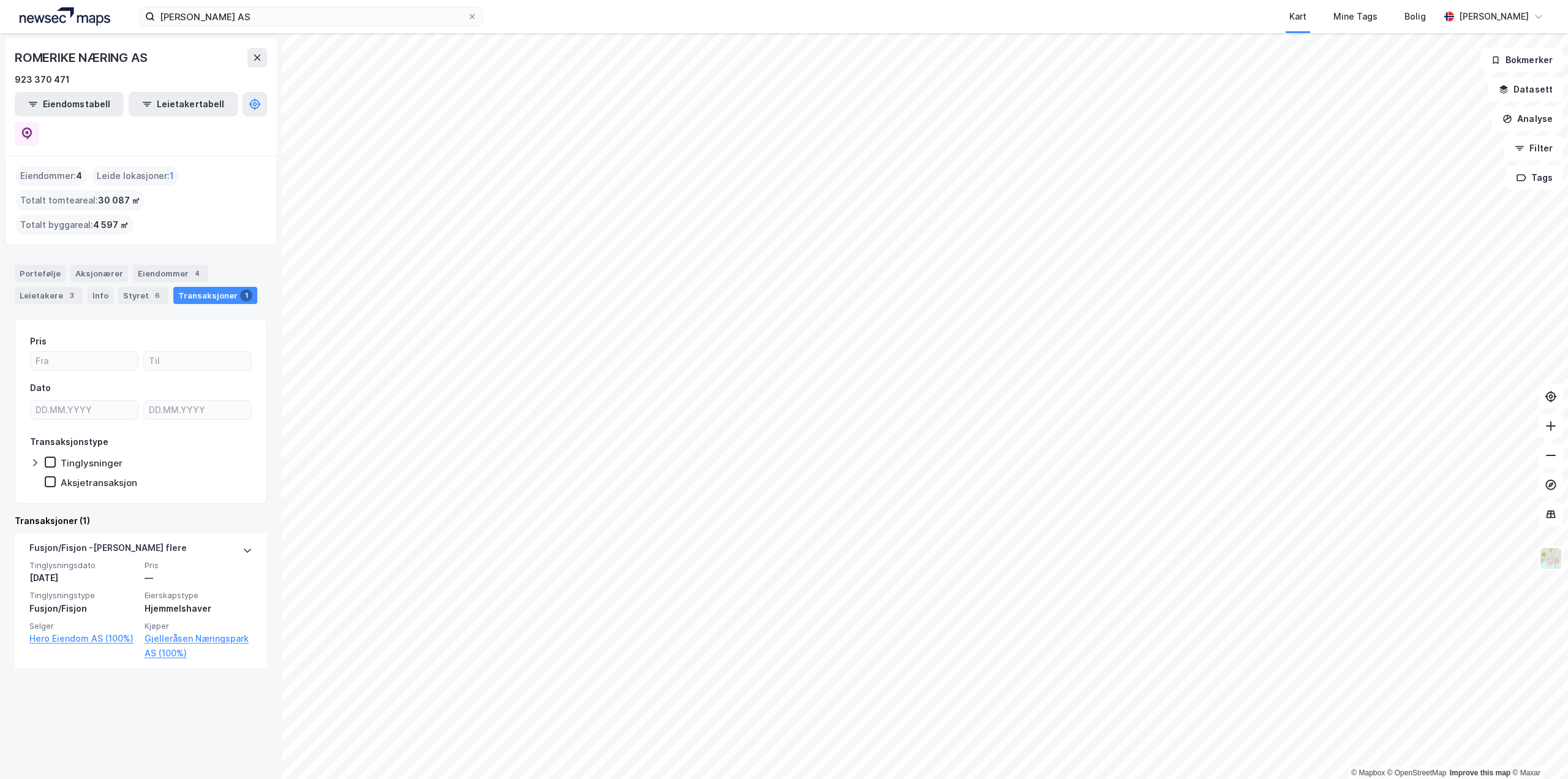
click at [130, 52] on div "ROMERIKE NÆRING AS" at bounding box center [82, 57] width 135 height 19
click at [344, 11] on input "[PERSON_NAME] AS" at bounding box center [312, 16] width 313 height 19
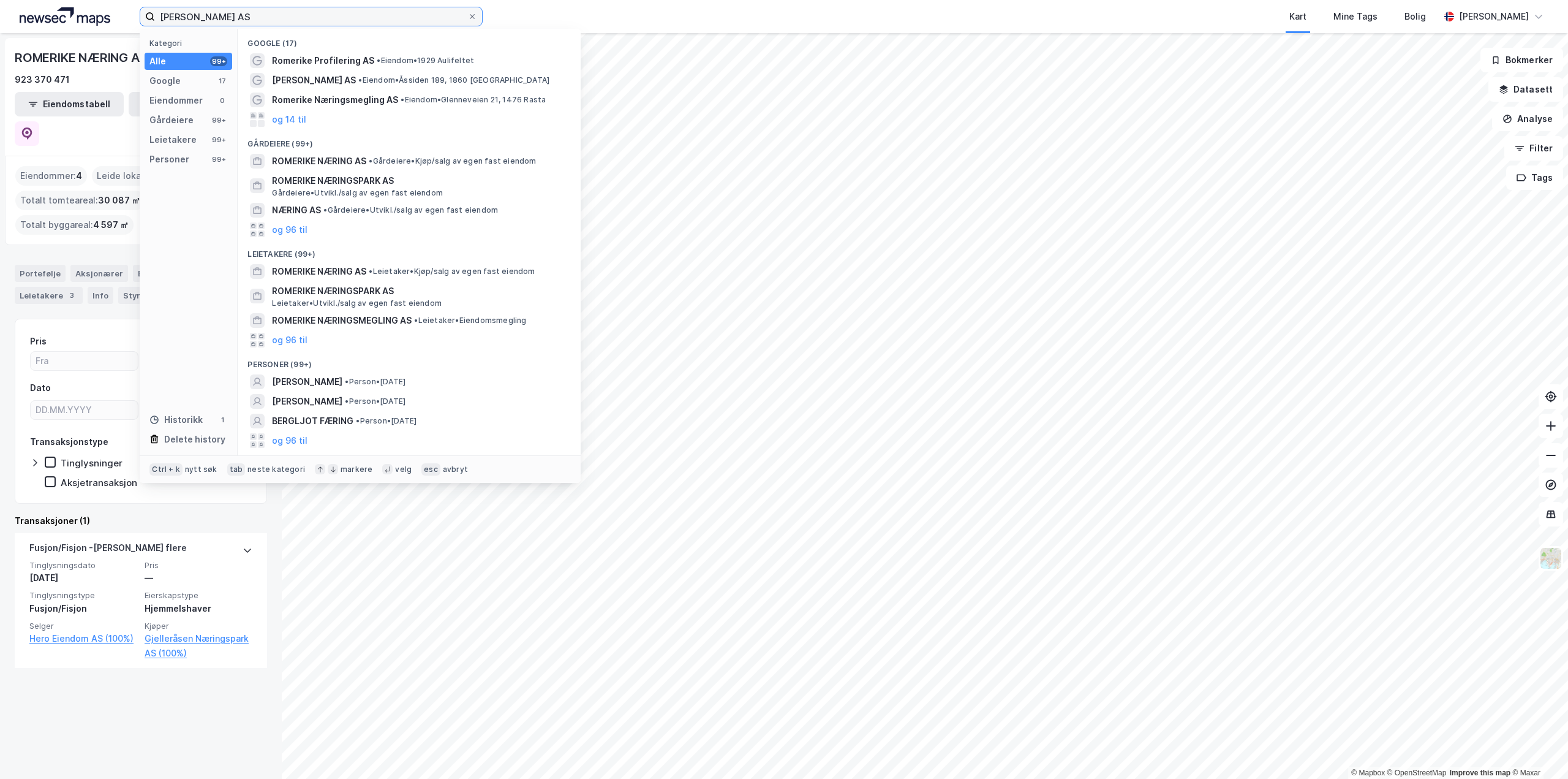
click at [344, 11] on input "[PERSON_NAME] AS" at bounding box center [312, 16] width 313 height 19
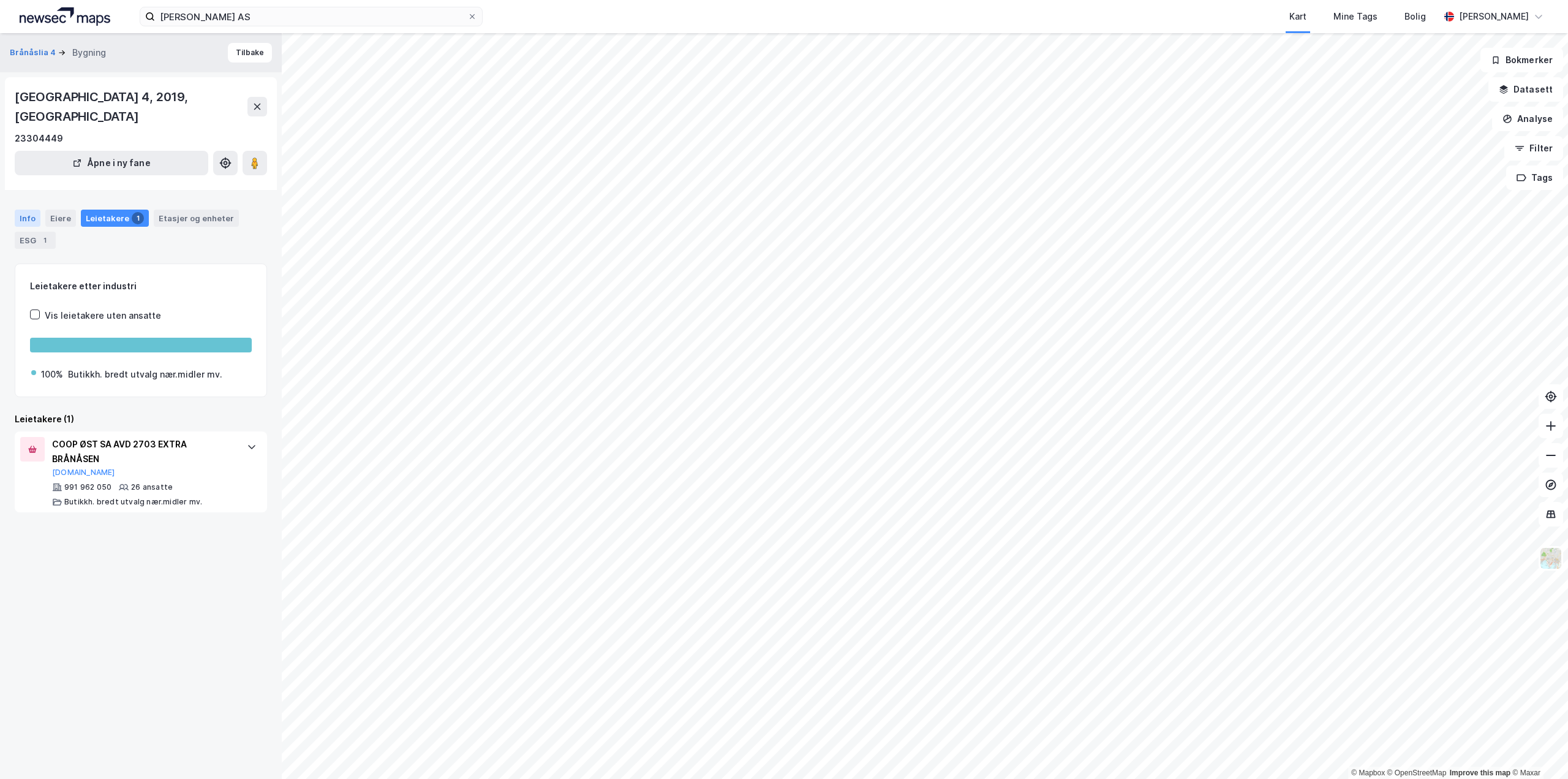
click at [31, 209] on div "Info" at bounding box center [27, 217] width 26 height 17
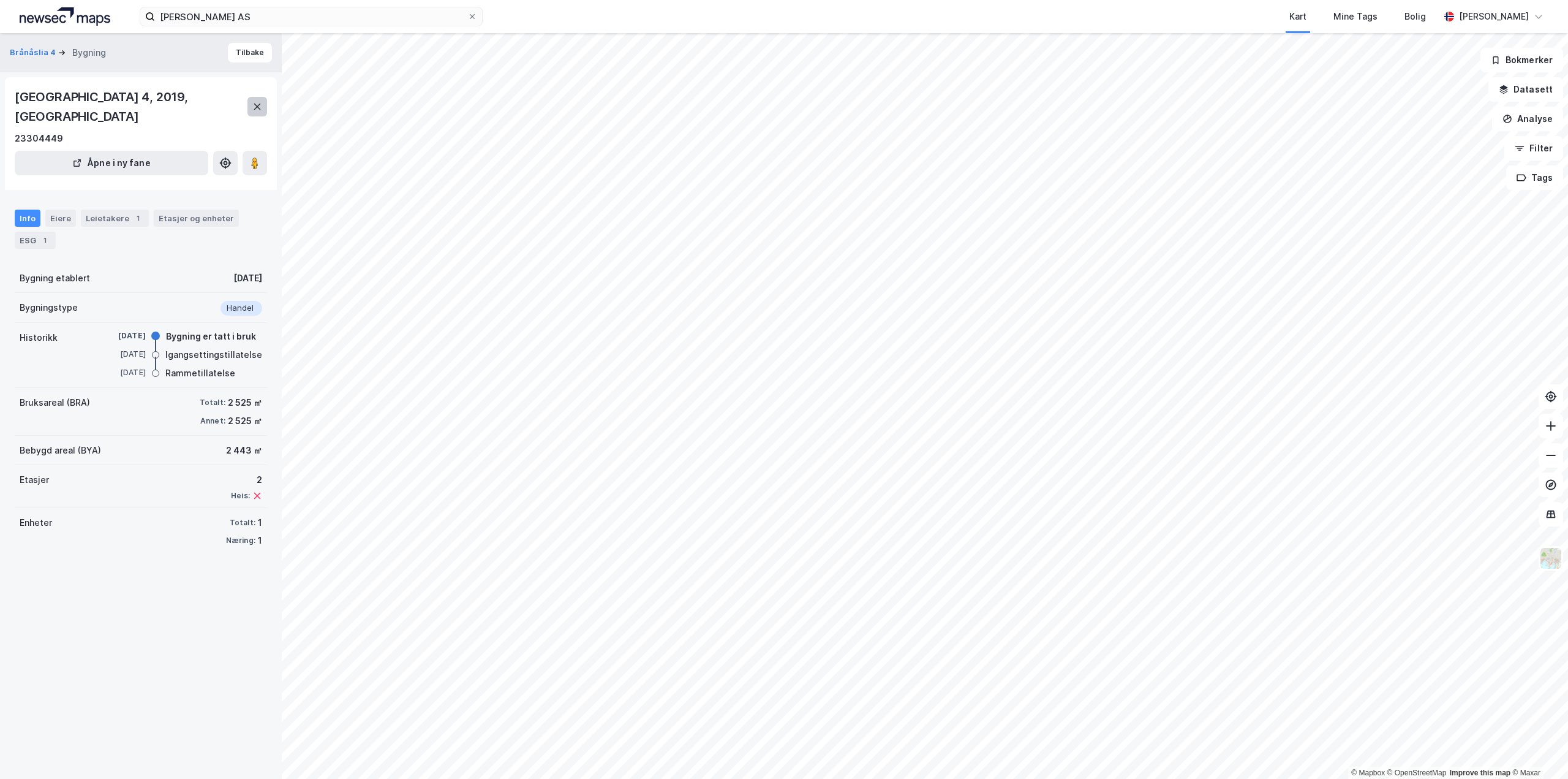
click at [254, 102] on icon at bounding box center [257, 106] width 10 height 10
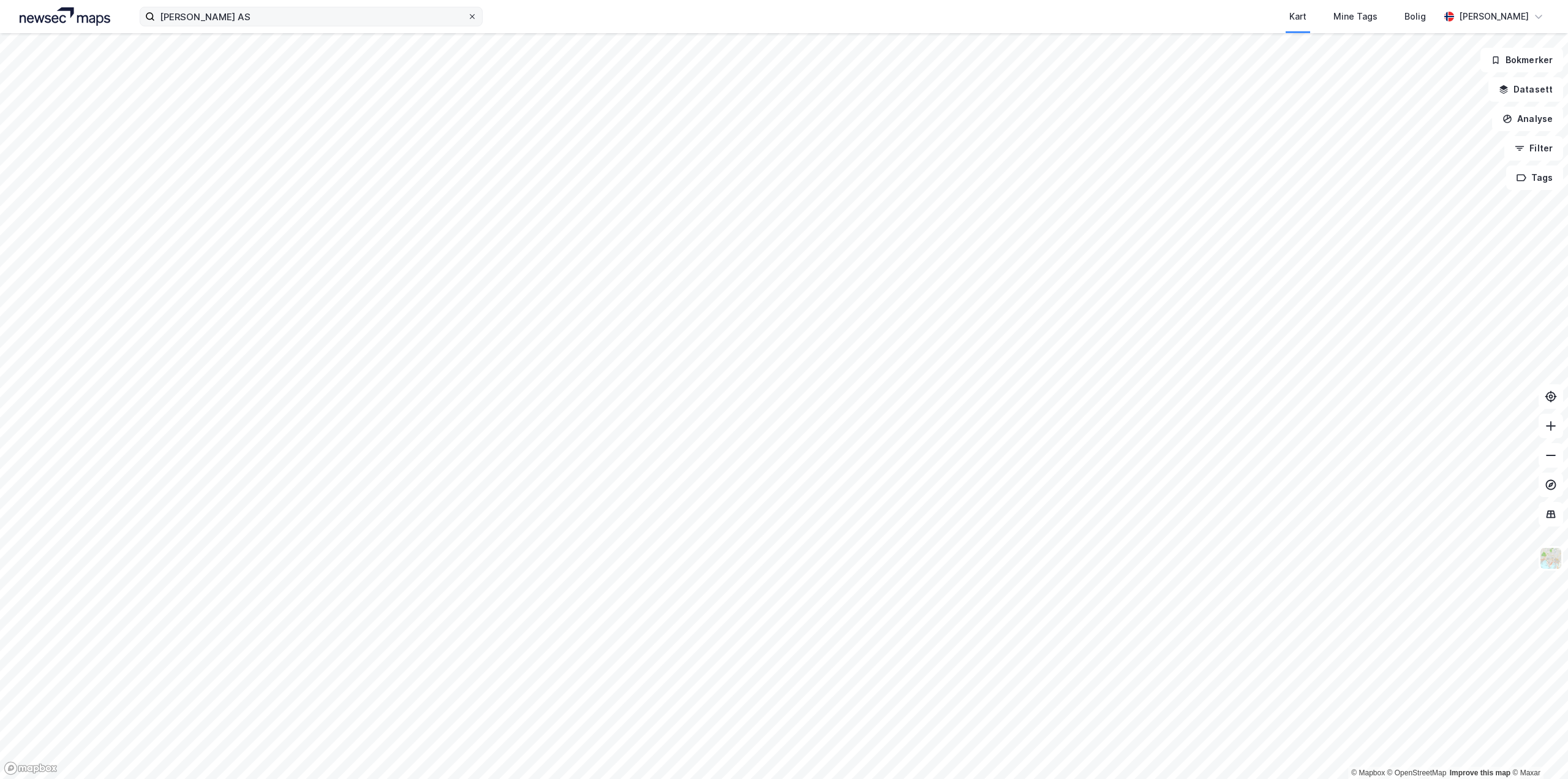
click at [472, 18] on icon at bounding box center [472, 17] width 7 height 7
click at [467, 18] on input "[PERSON_NAME] AS" at bounding box center [312, 16] width 313 height 19
click at [1546, 152] on button "Filter" at bounding box center [1534, 148] width 59 height 25
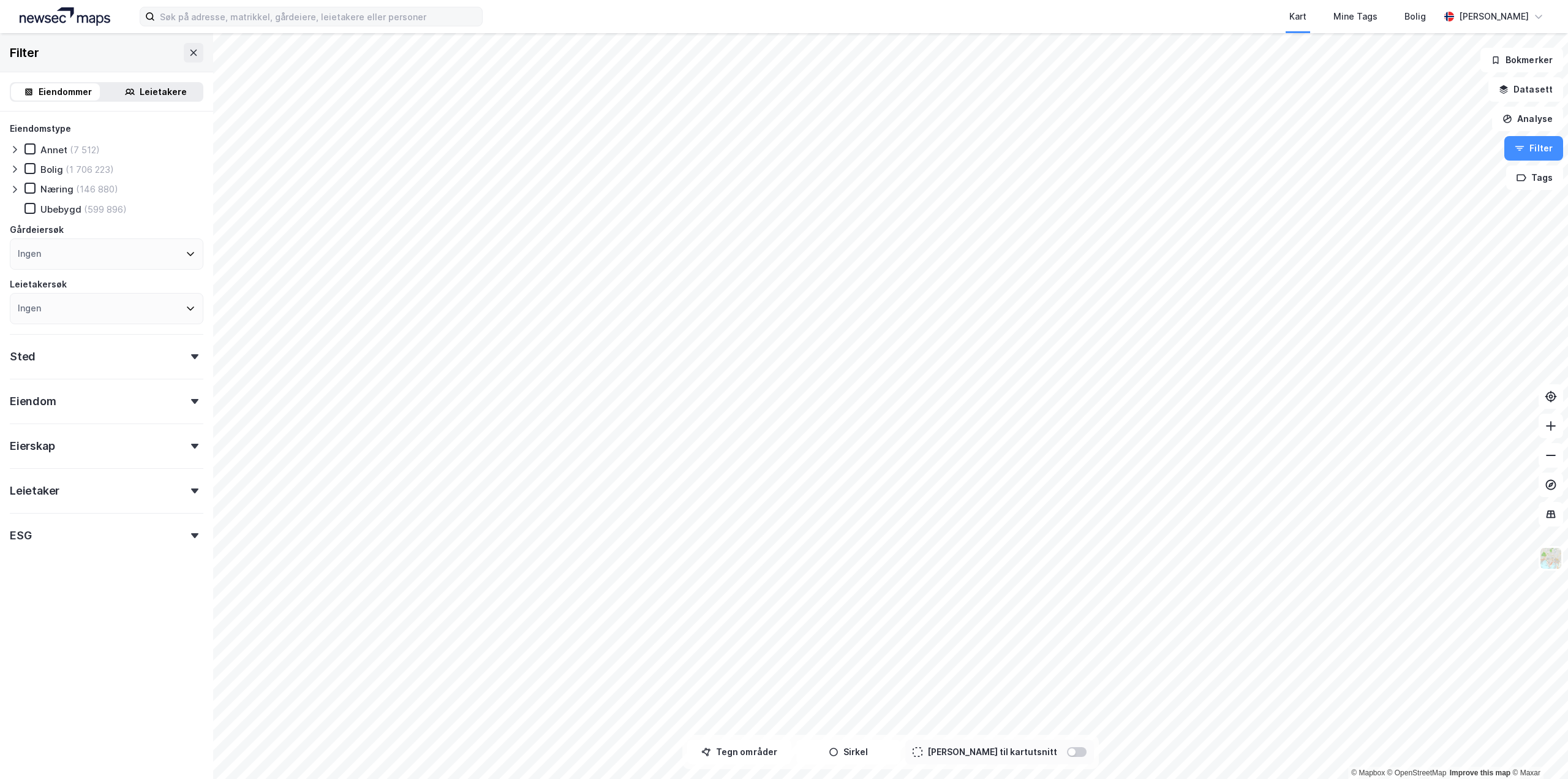
click at [15, 191] on icon at bounding box center [15, 189] width 4 height 7
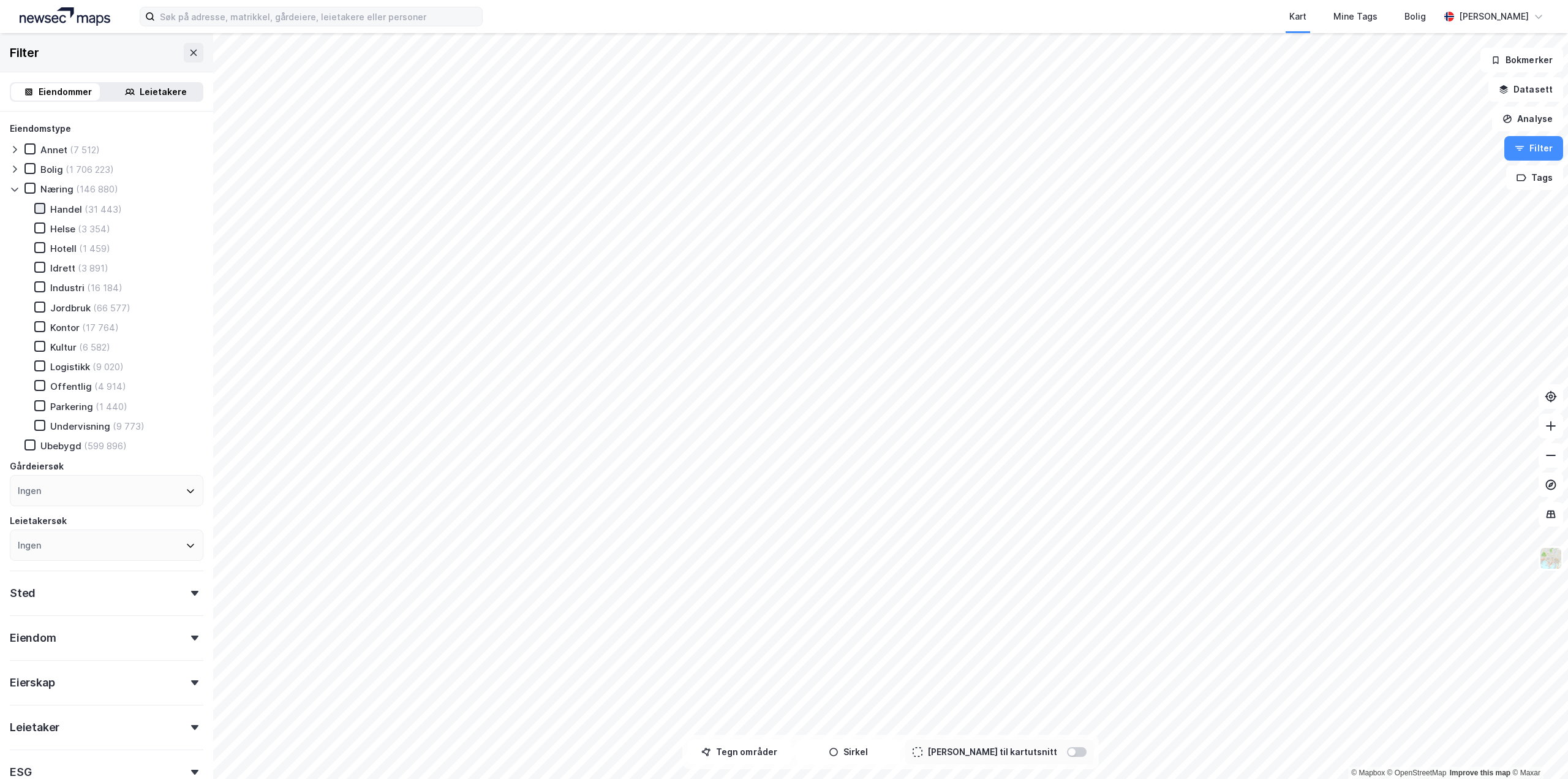
click at [43, 209] on icon at bounding box center [40, 208] width 9 height 9
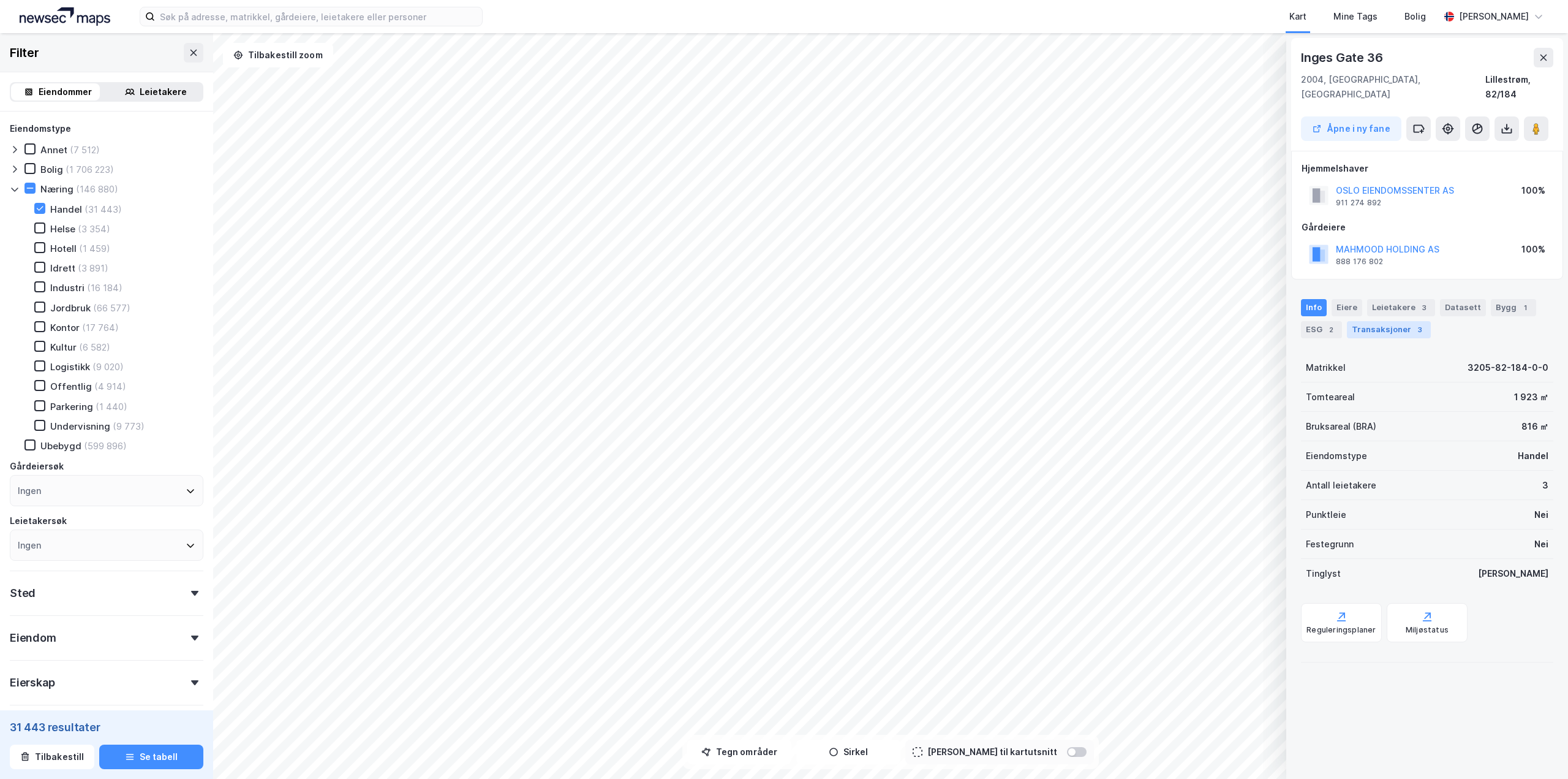
click at [1389, 321] on div "Transaksjoner 3" at bounding box center [1389, 329] width 84 height 17
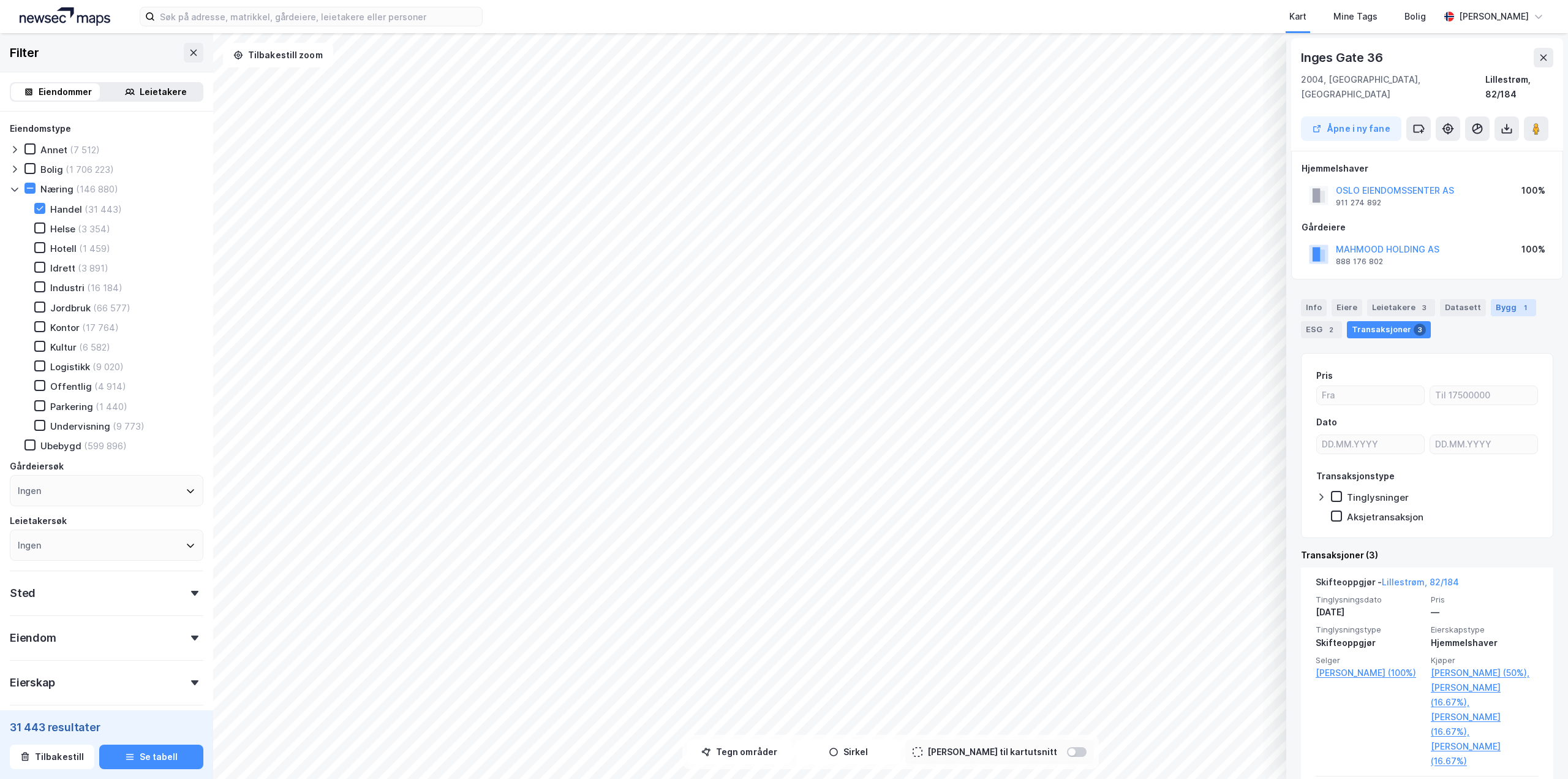
click at [1504, 299] on div "Bygg 1" at bounding box center [1513, 307] width 45 height 17
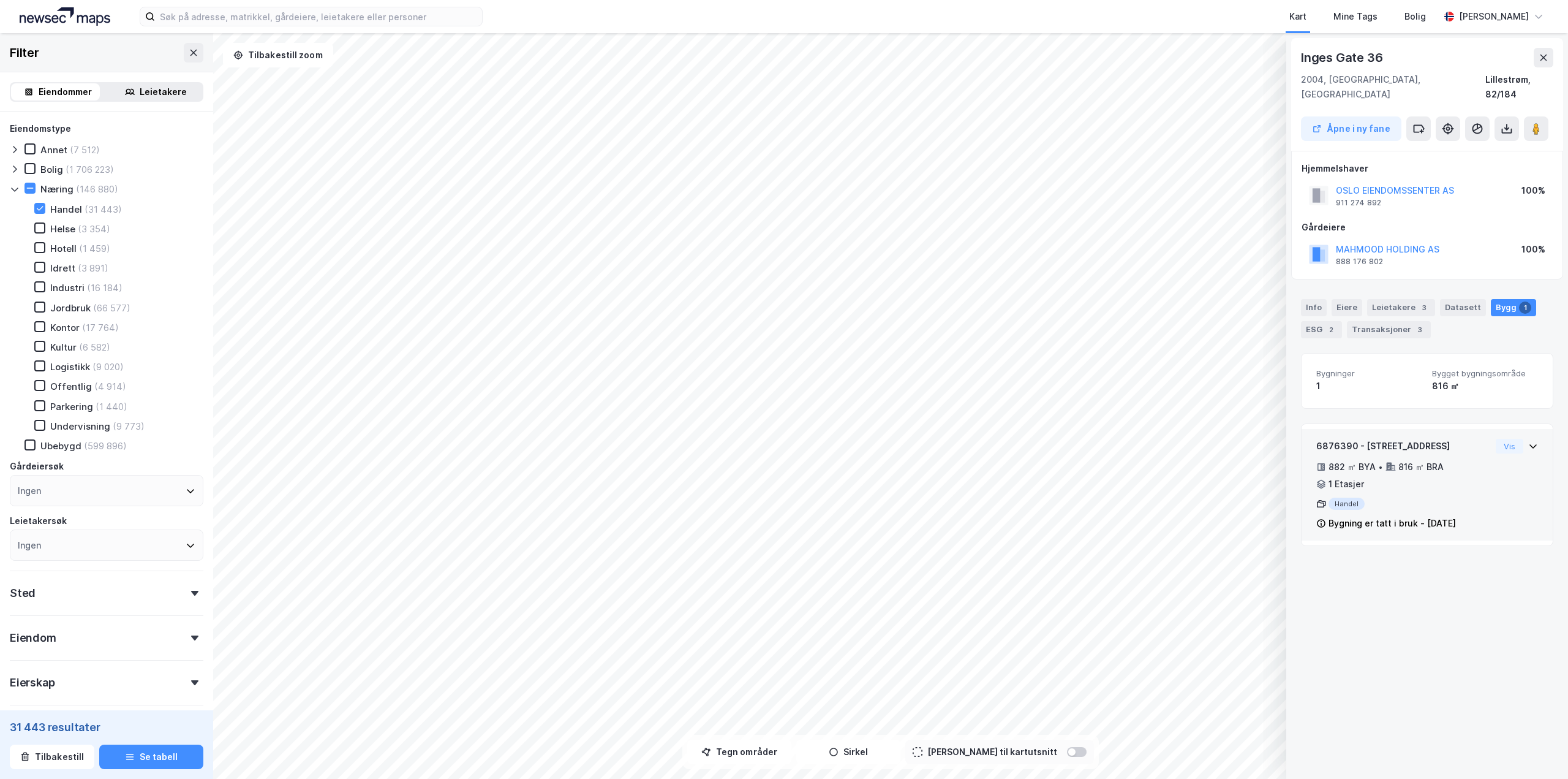
click at [1457, 497] on div "Handel" at bounding box center [1404, 503] width 175 height 12
click at [1313, 299] on div "Info" at bounding box center [1313, 307] width 26 height 17
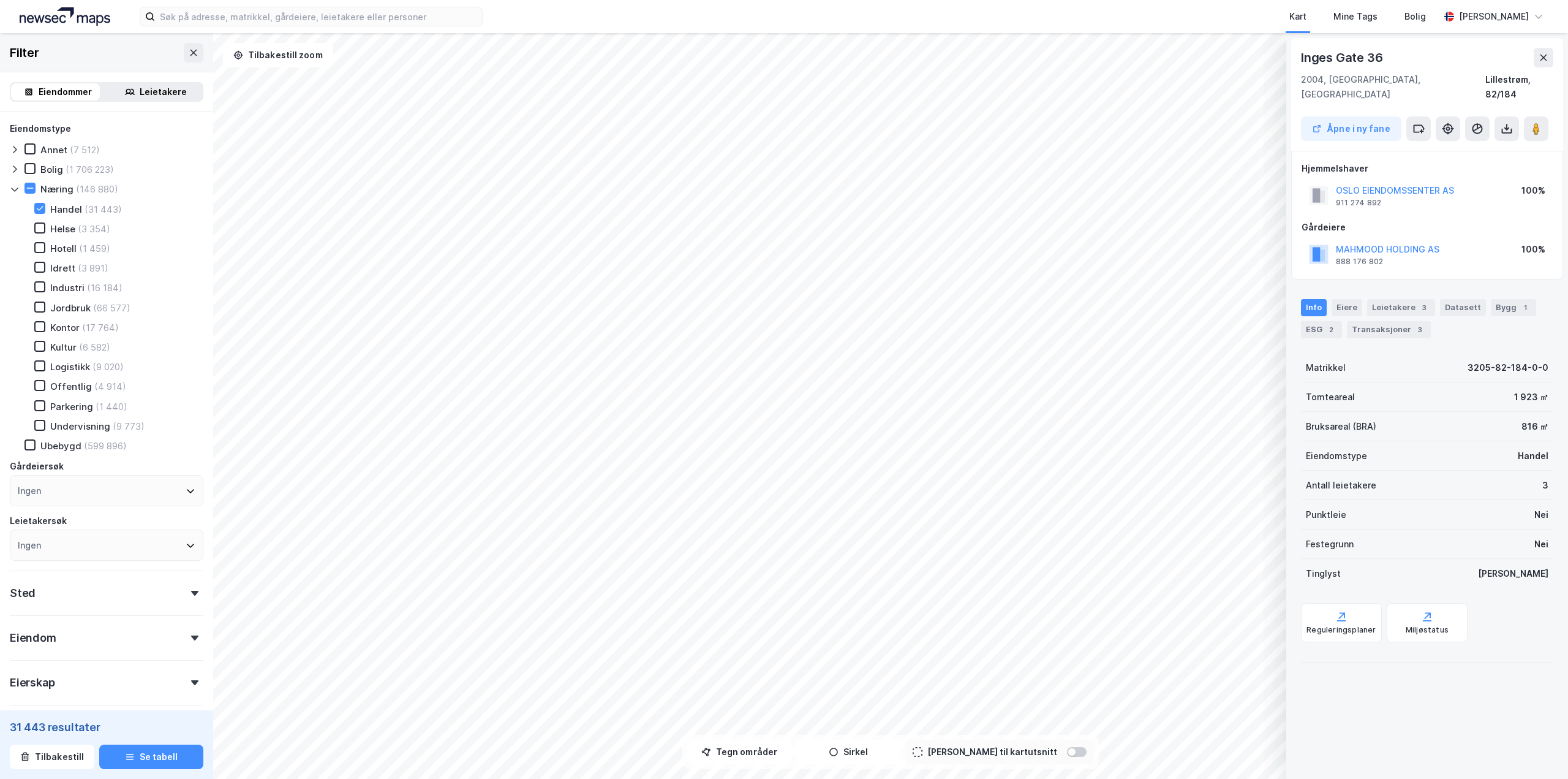
click at [1379, 59] on div "Inges Gate 36" at bounding box center [1342, 57] width 84 height 19
copy div "Inges Gate 36"
click at [1398, 321] on div "Transaksjoner 3" at bounding box center [1389, 329] width 84 height 17
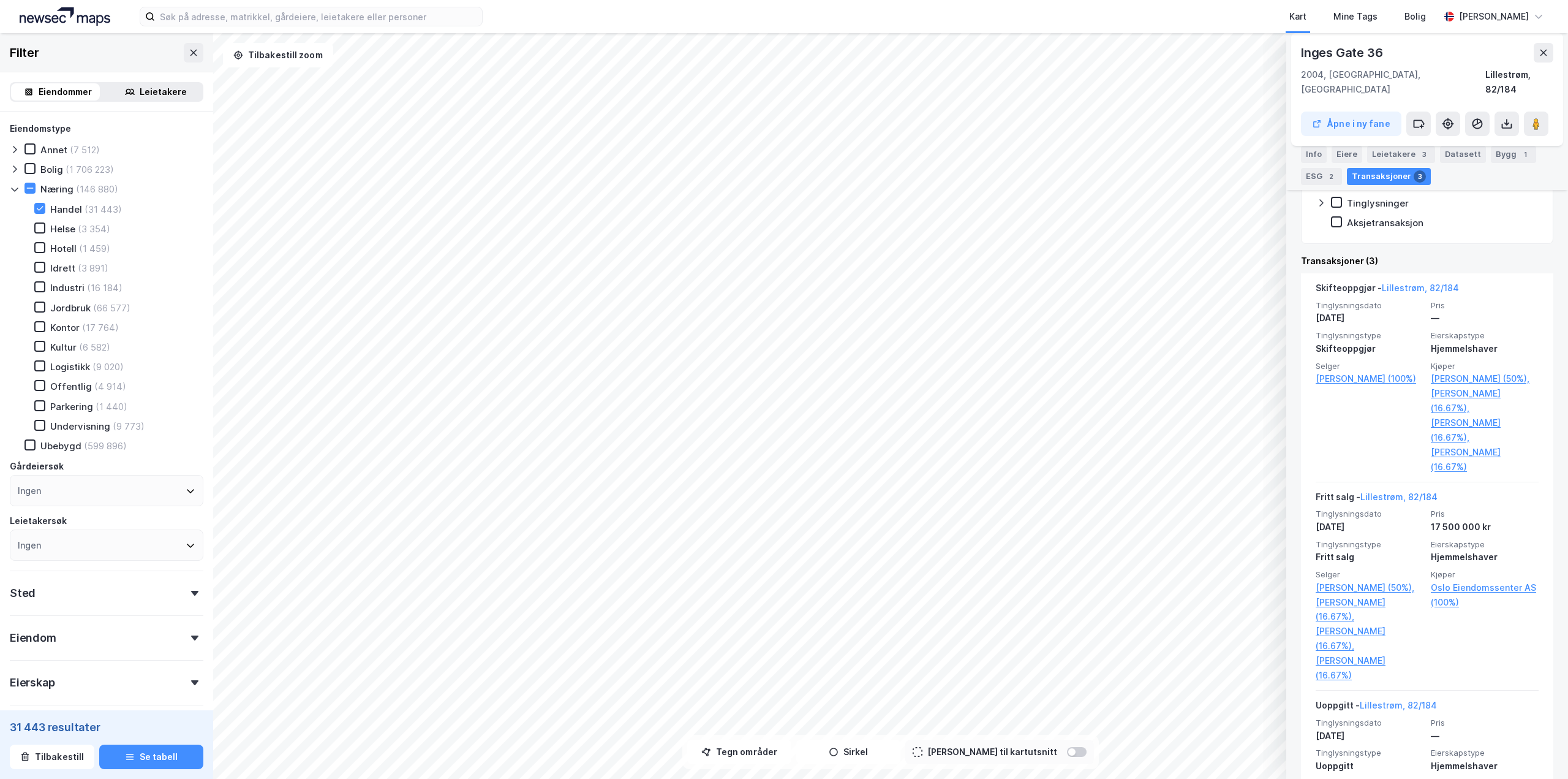
scroll to position [297, 0]
click at [1538, 117] on button at bounding box center [1536, 124] width 25 height 25
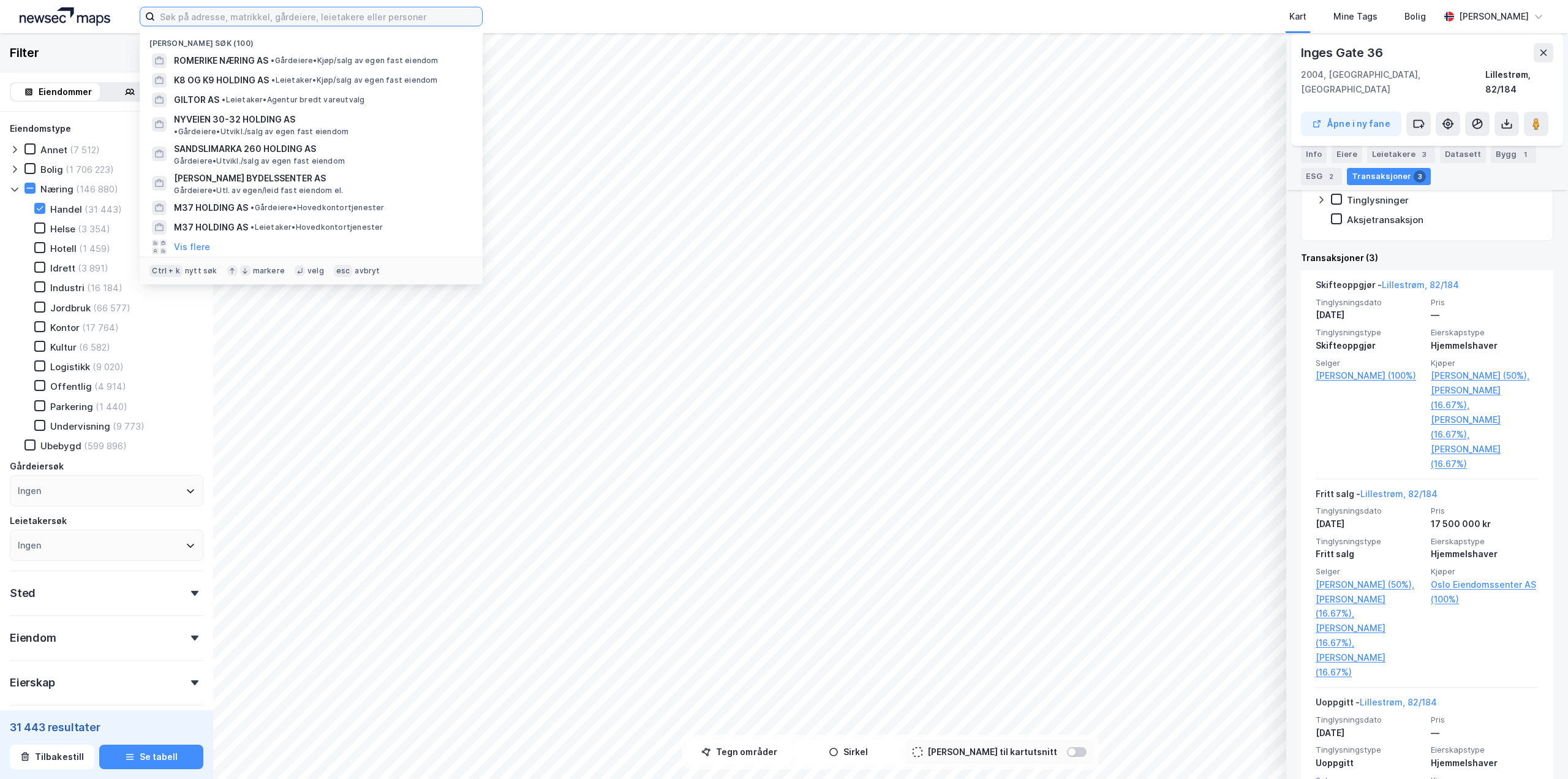
click at [403, 11] on input at bounding box center [319, 16] width 327 height 19
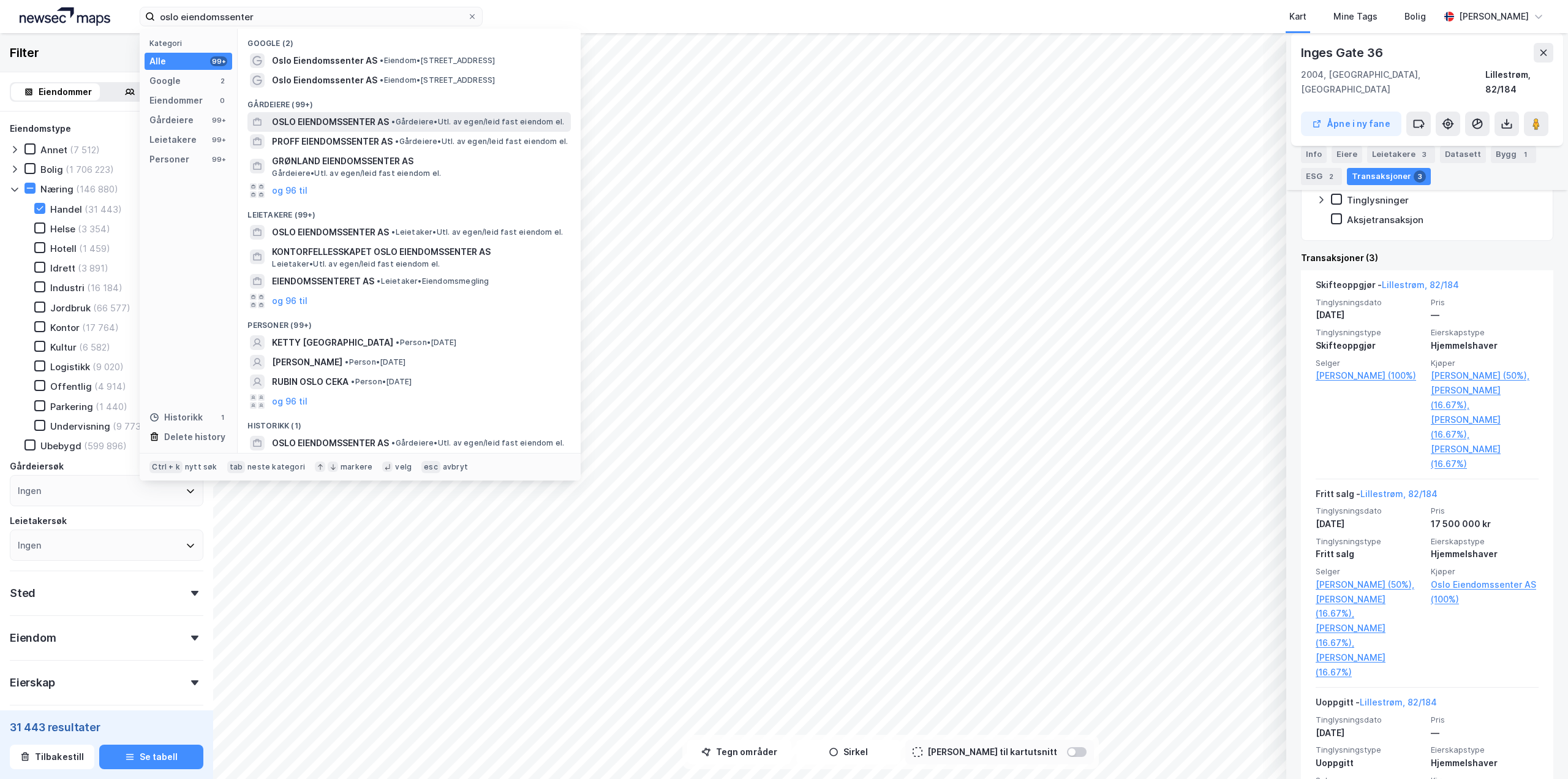
click at [376, 122] on span "OSLO EIENDOMSSENTER AS" at bounding box center [330, 122] width 117 height 15
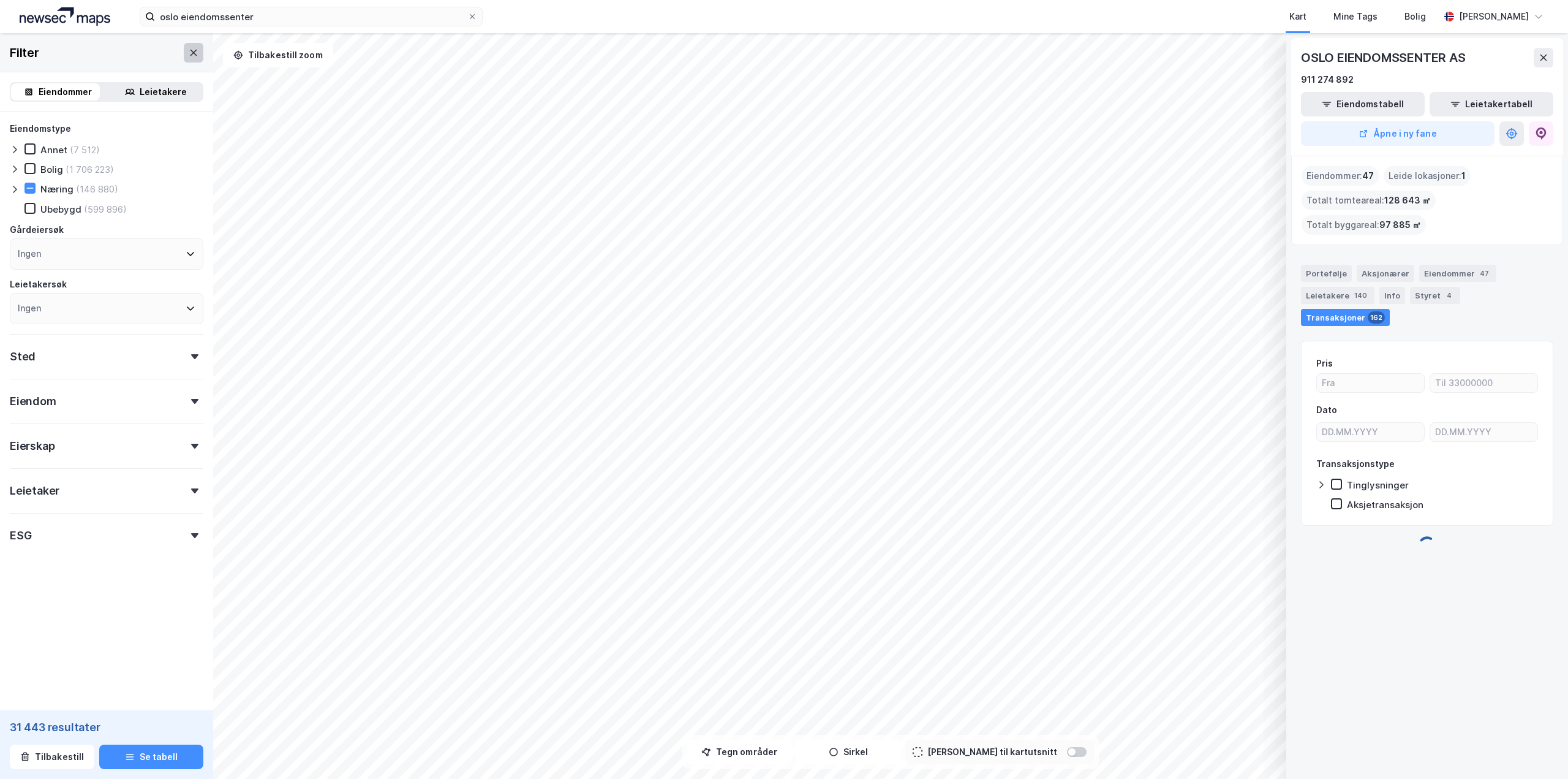
click at [189, 51] on icon at bounding box center [193, 52] width 10 height 10
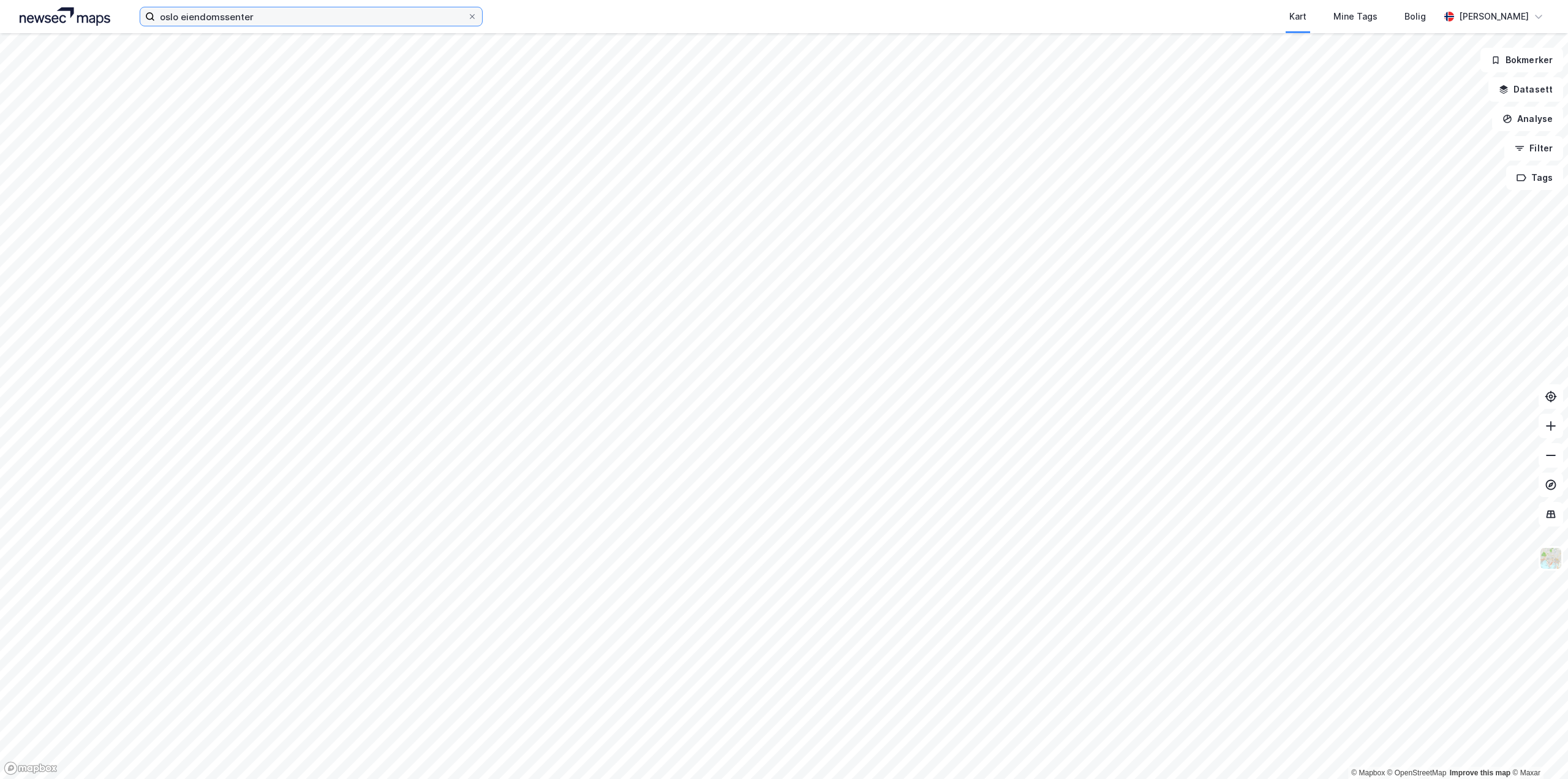
click at [288, 20] on input "oslo eiendomssenter" at bounding box center [312, 16] width 313 height 19
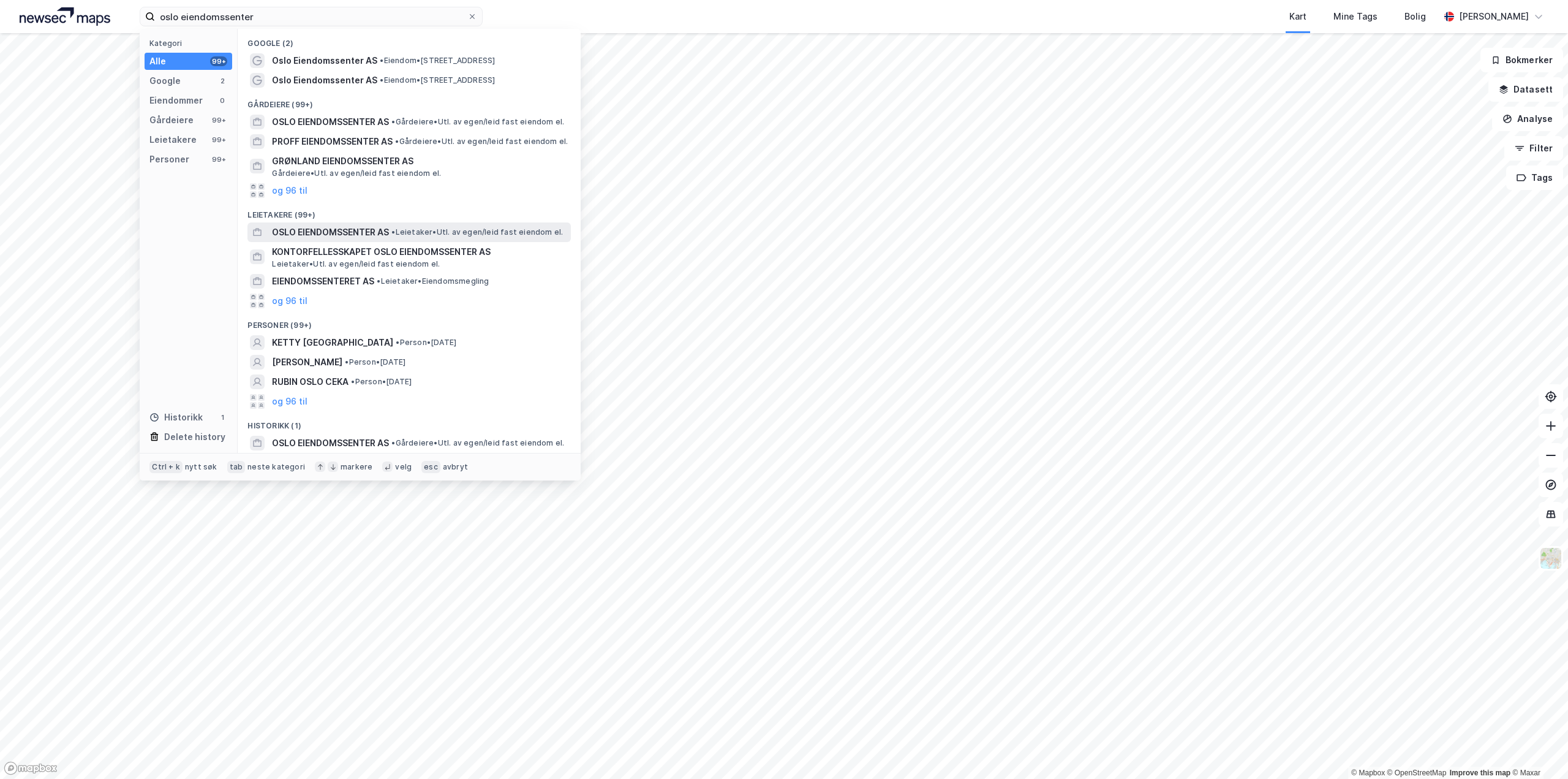
click at [308, 236] on span "OSLO EIENDOMSSENTER AS" at bounding box center [330, 232] width 117 height 15
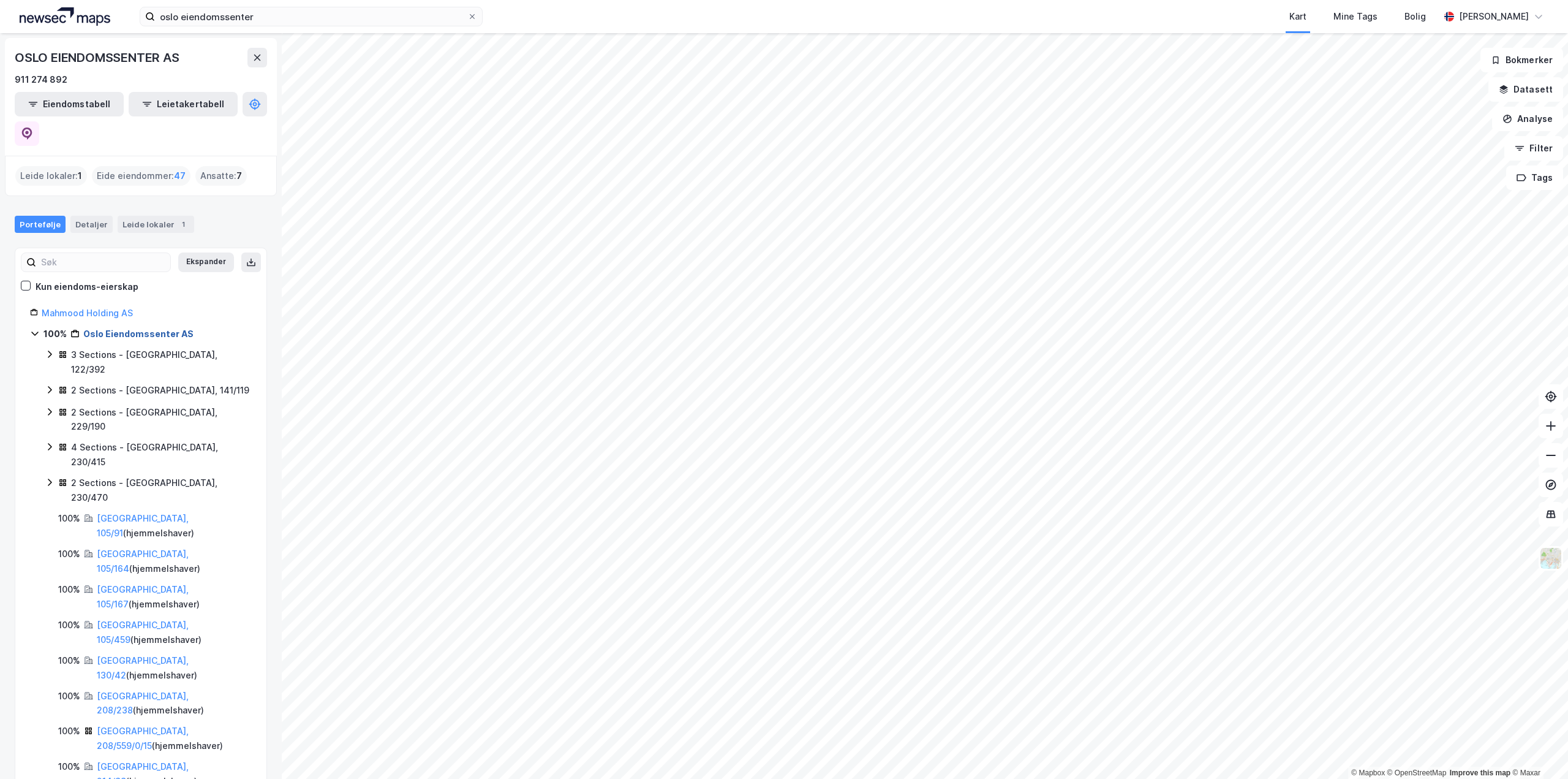
click at [95, 329] on link "Oslo Eiendomssenter AS" at bounding box center [138, 334] width 110 height 11
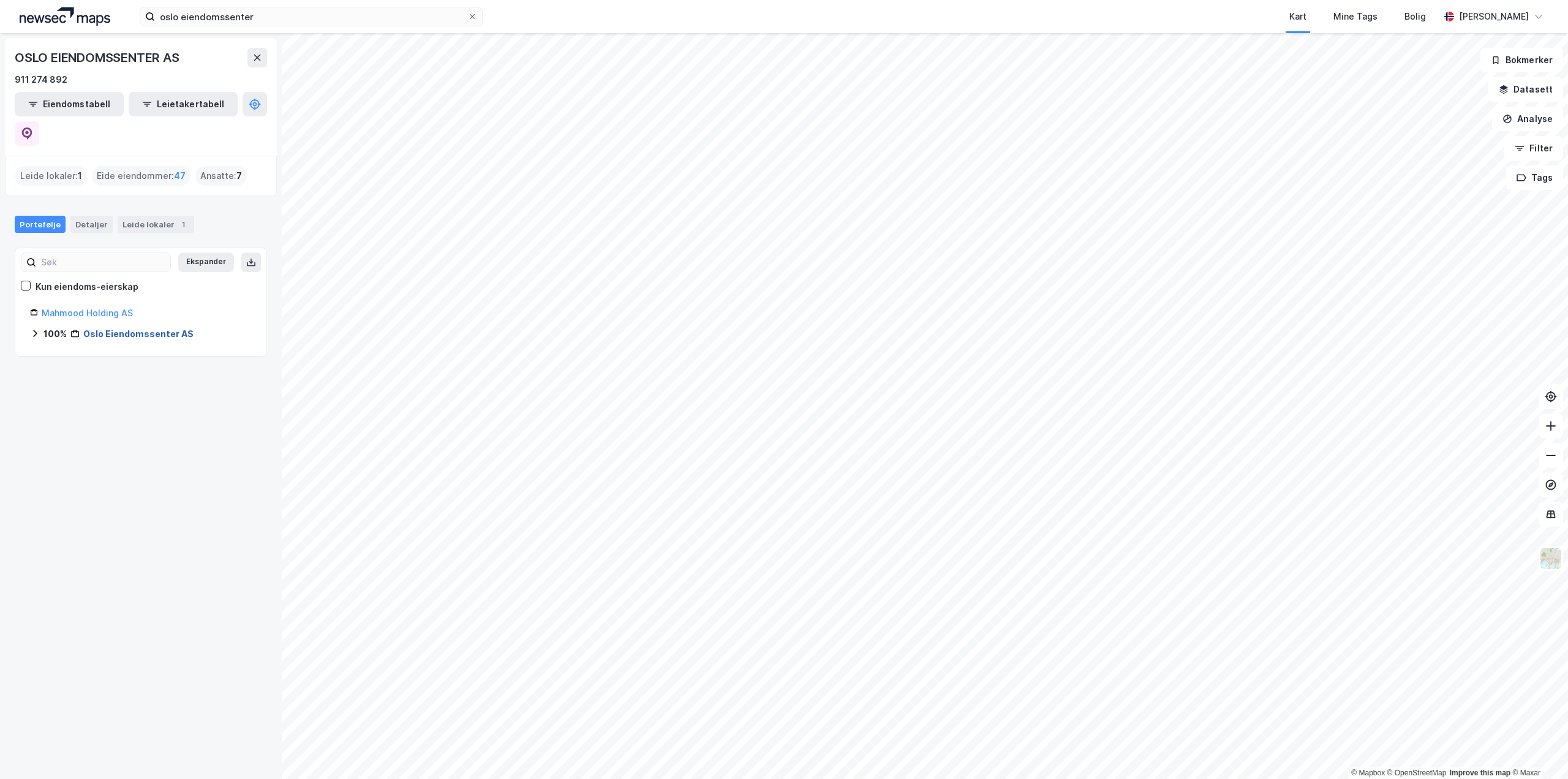
click at [95, 329] on link "Oslo Eiendomssenter AS" at bounding box center [138, 334] width 110 height 11
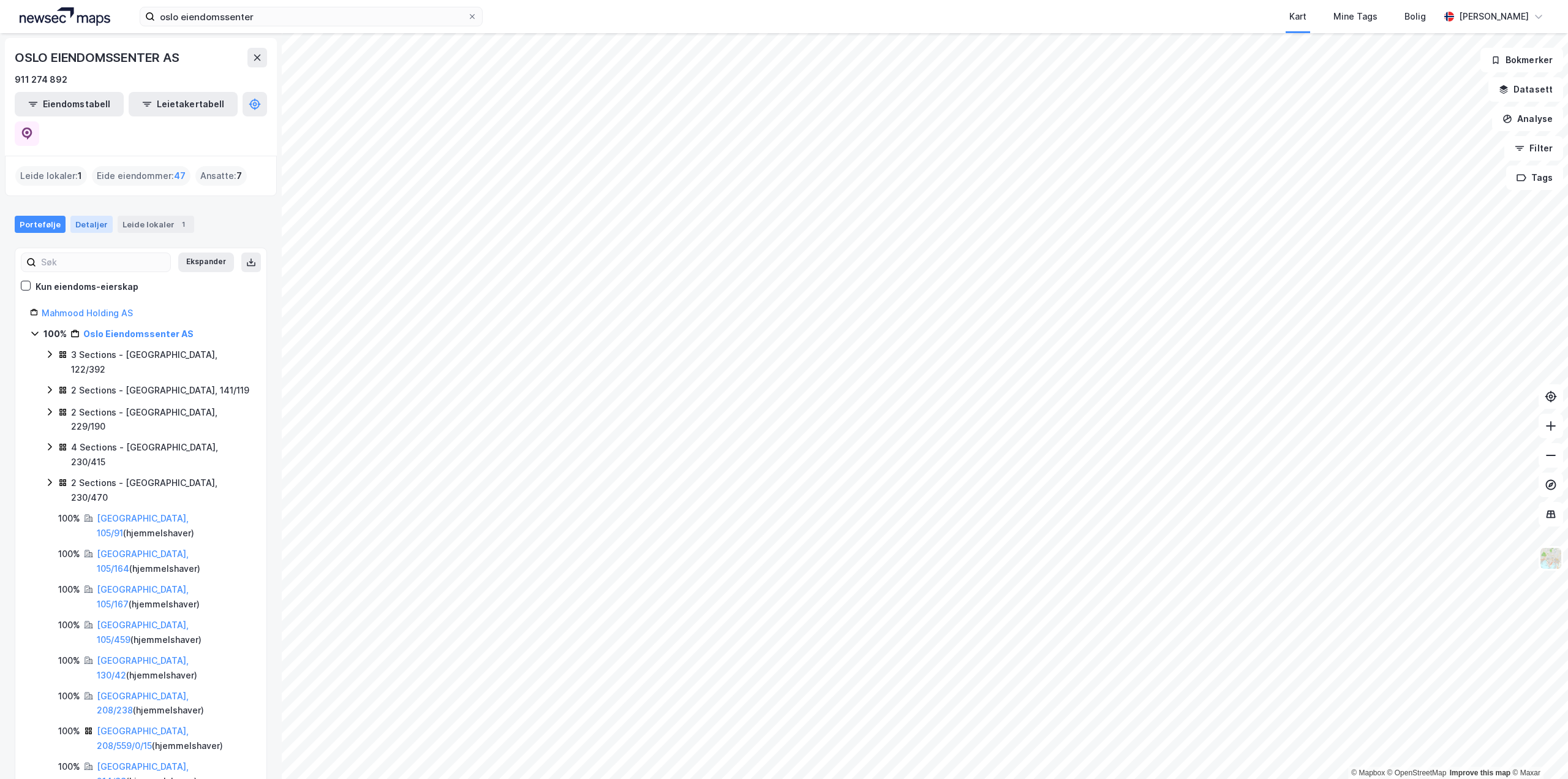
click at [85, 216] on div "Detaljer" at bounding box center [92, 223] width 42 height 17
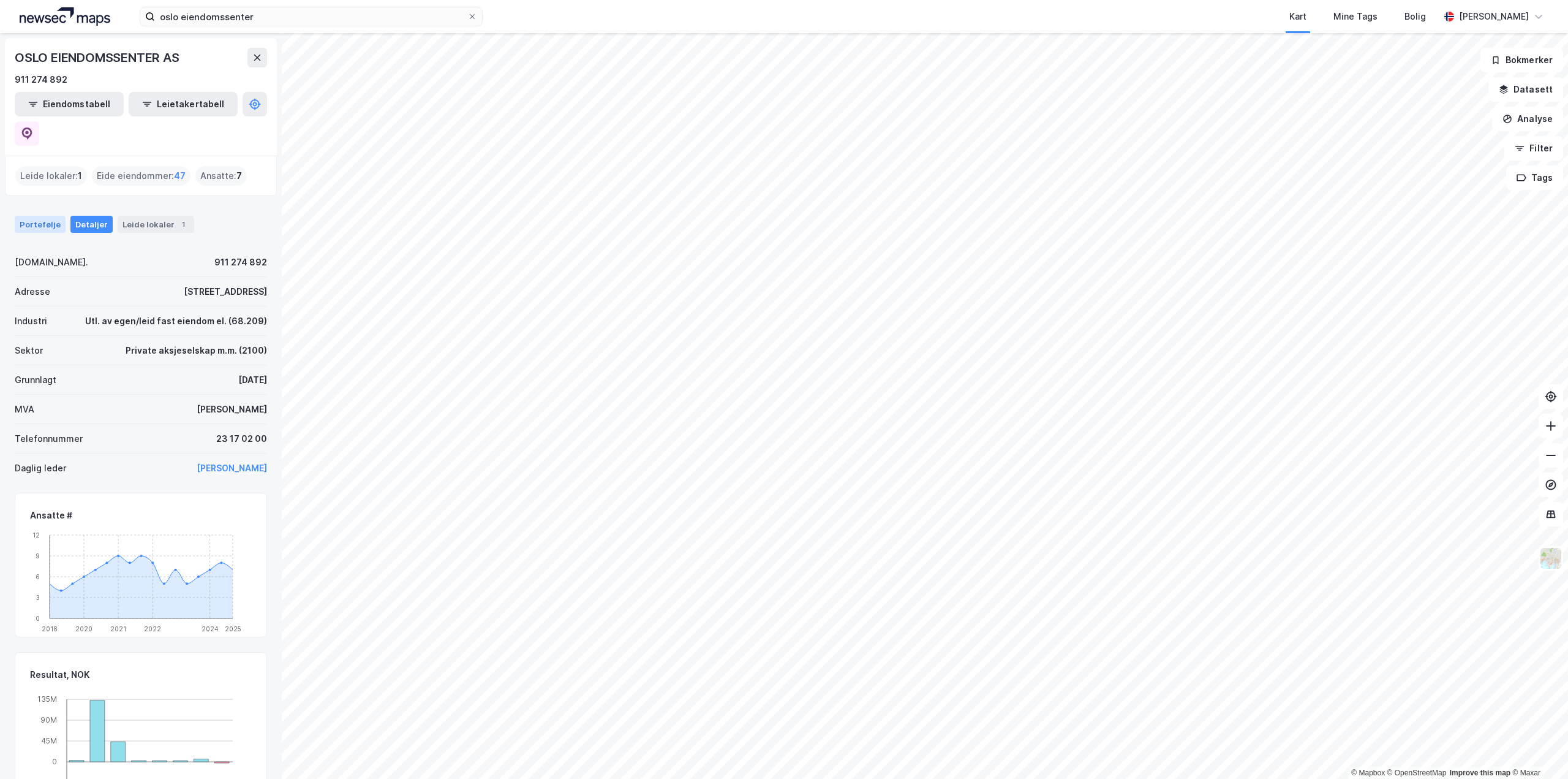
click at [37, 216] on div "Portefølje" at bounding box center [41, 223] width 51 height 17
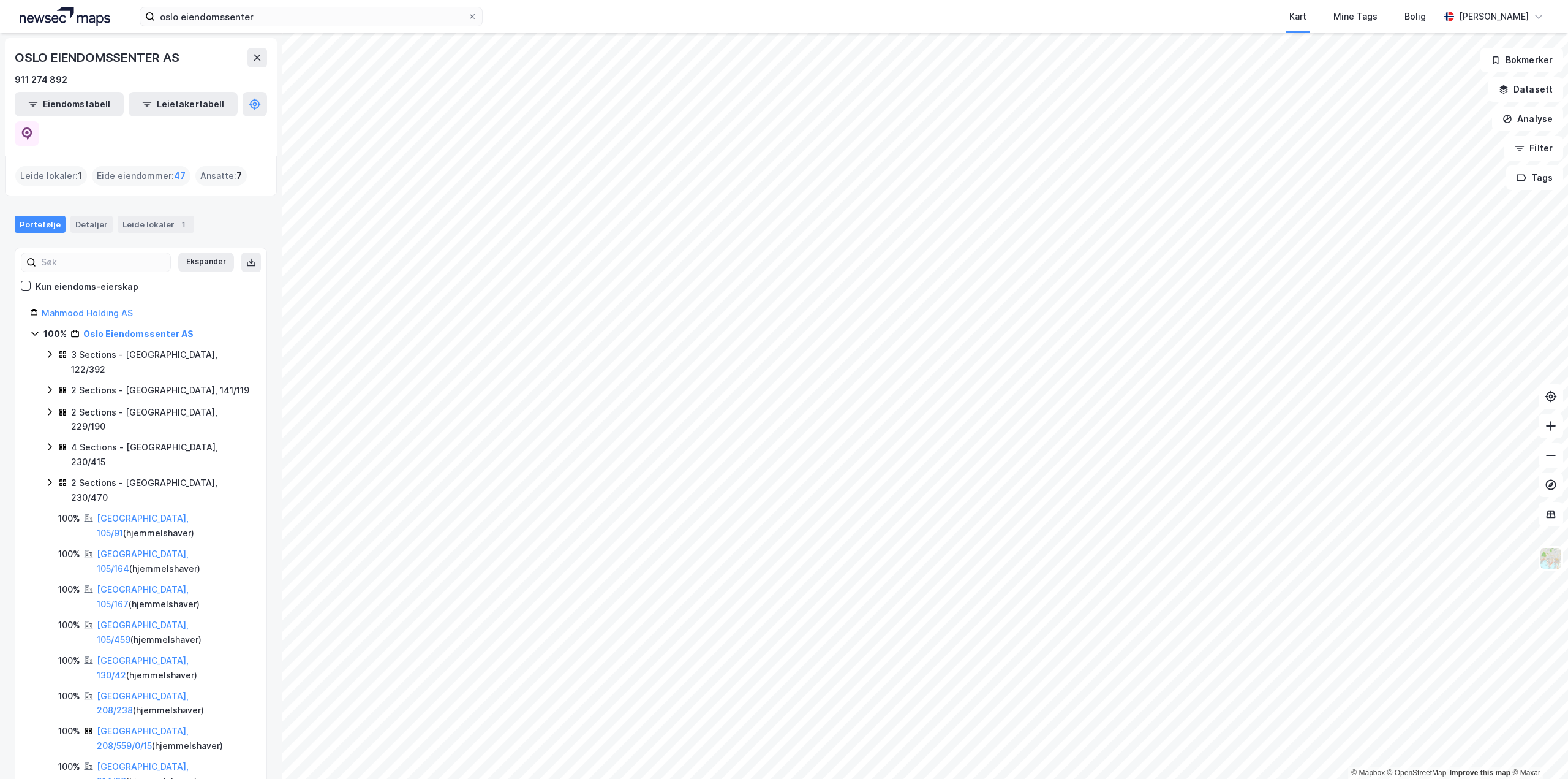
click at [147, 166] on div "Eide eiendommer : 47" at bounding box center [141, 176] width 99 height 19
click at [203, 166] on div "Ansatte : 7" at bounding box center [221, 176] width 51 height 19
click at [80, 106] on button "Eiendomstabell" at bounding box center [69, 104] width 109 height 25
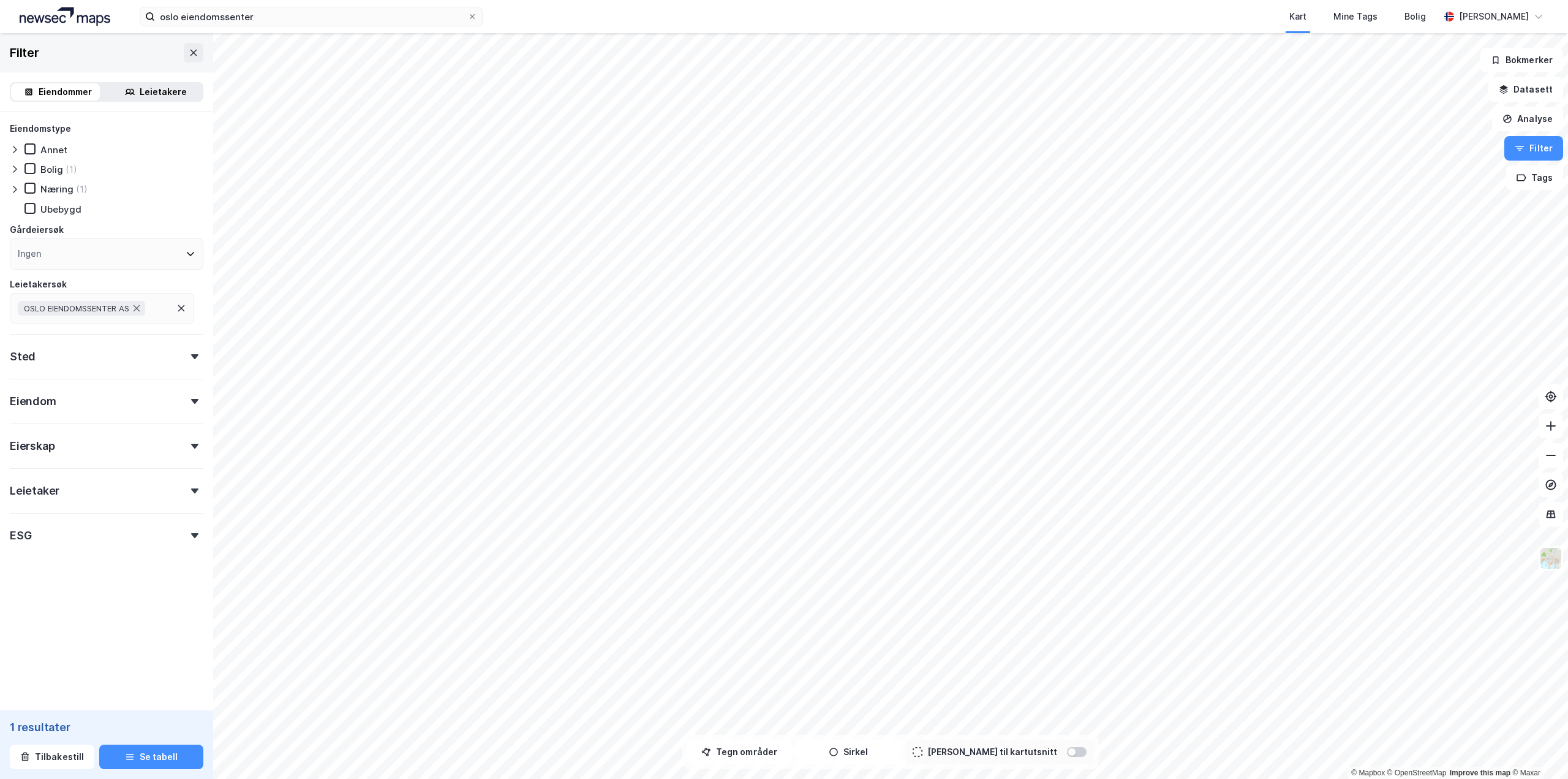
click at [184, 63] on div "Filter" at bounding box center [106, 52] width 213 height 39
click at [189, 56] on icon at bounding box center [193, 52] width 10 height 10
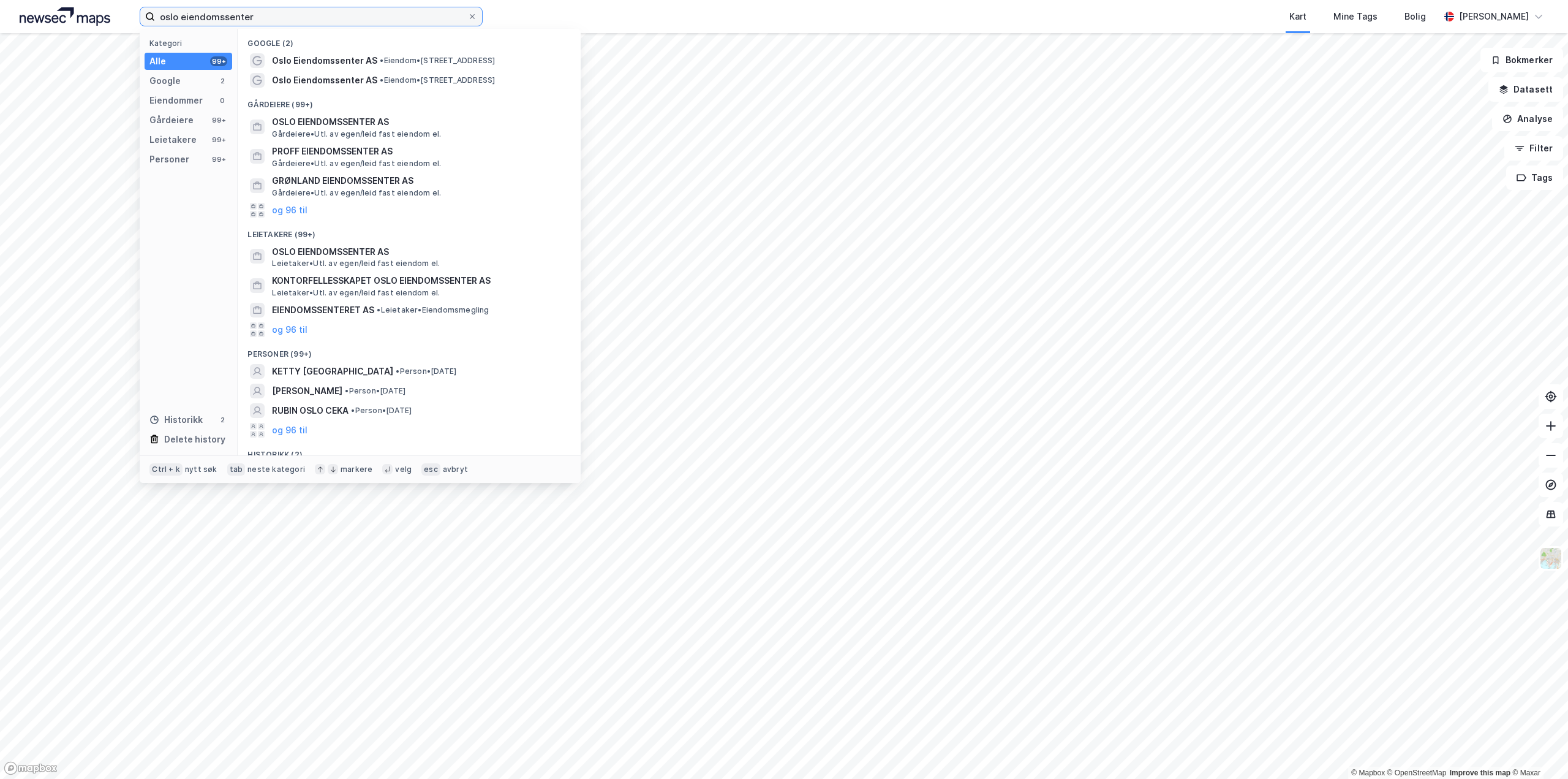
click at [295, 18] on input "oslo eiendomssenter" at bounding box center [312, 16] width 313 height 19
click at [325, 131] on span "Gårdeiere • Utl. av egen/leid fast eiendom el." at bounding box center [356, 133] width 169 height 10
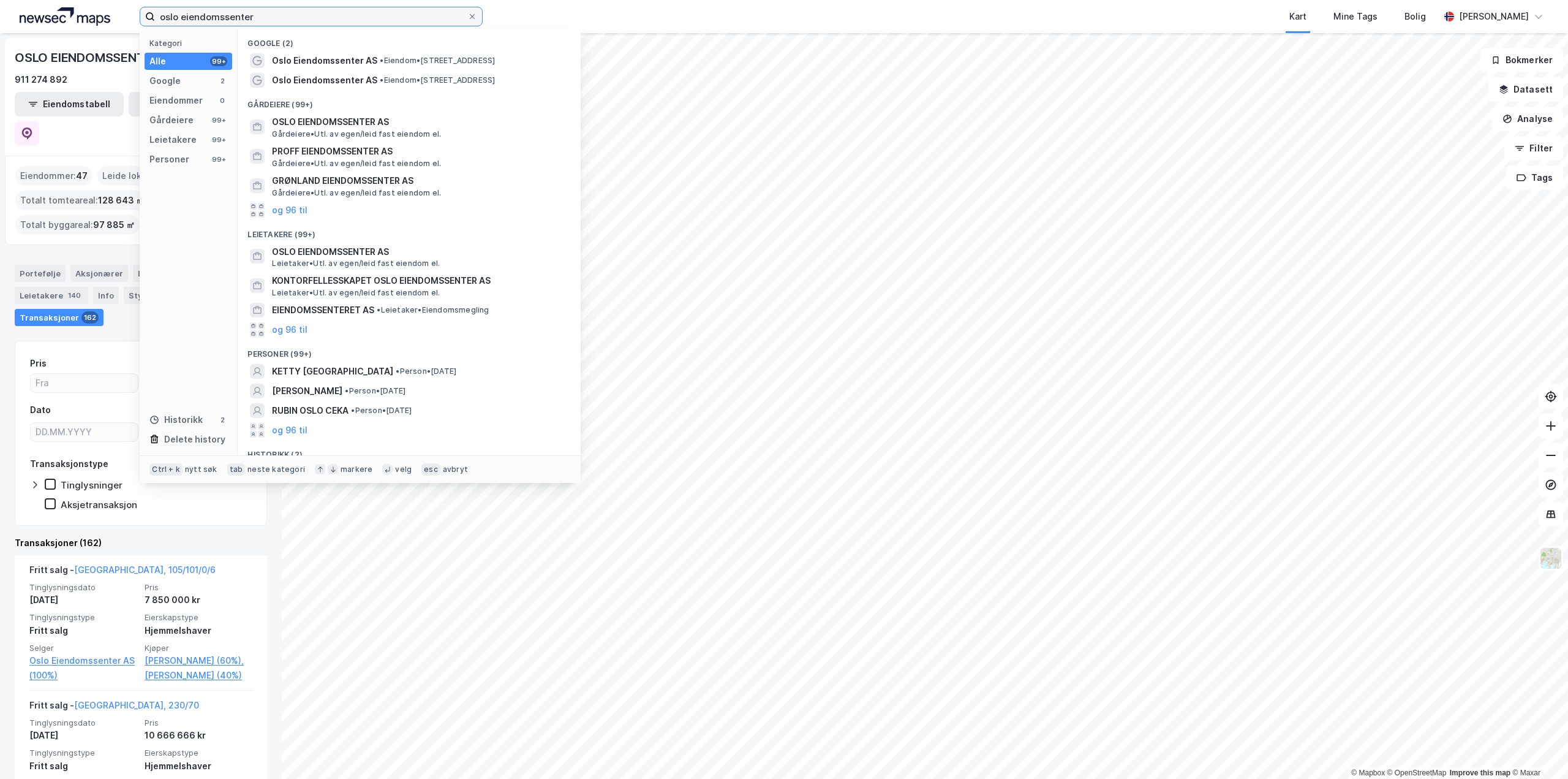
drag, startPoint x: 373, startPoint y: 20, endPoint x: 21, endPoint y: -11, distance: 353.4
click at [21, 0] on html "oslo eiendomssenter Kategori Alle 99+ Google 2 Eiendommer 0 Gårdeiere 99+ Leiet…" at bounding box center [784, 390] width 1568 height 779
paste input "Oro Stokkamyr AS"
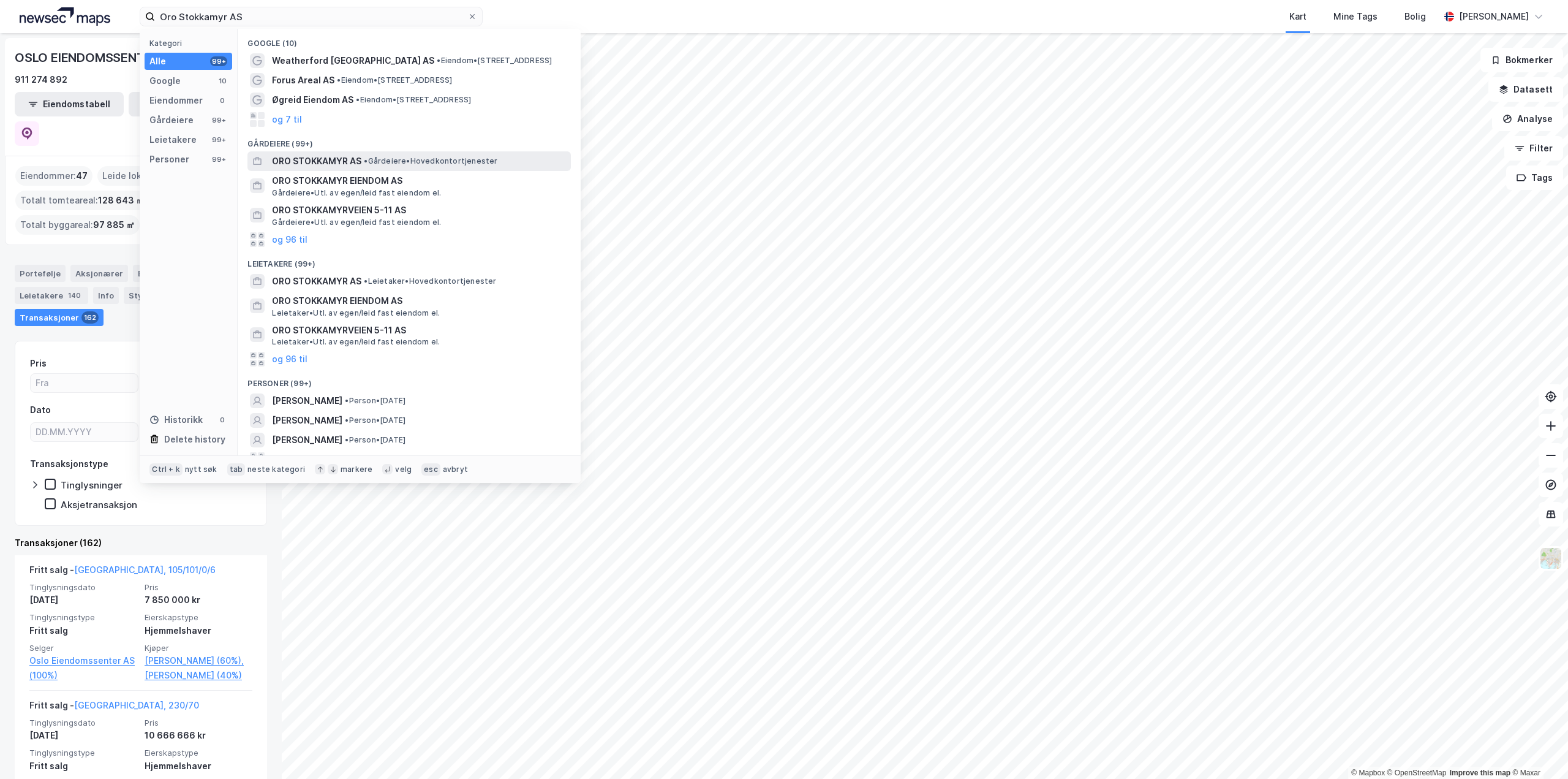
click at [387, 157] on span "• Gårdeiere • Hovedkontortjenester" at bounding box center [430, 161] width 133 height 10
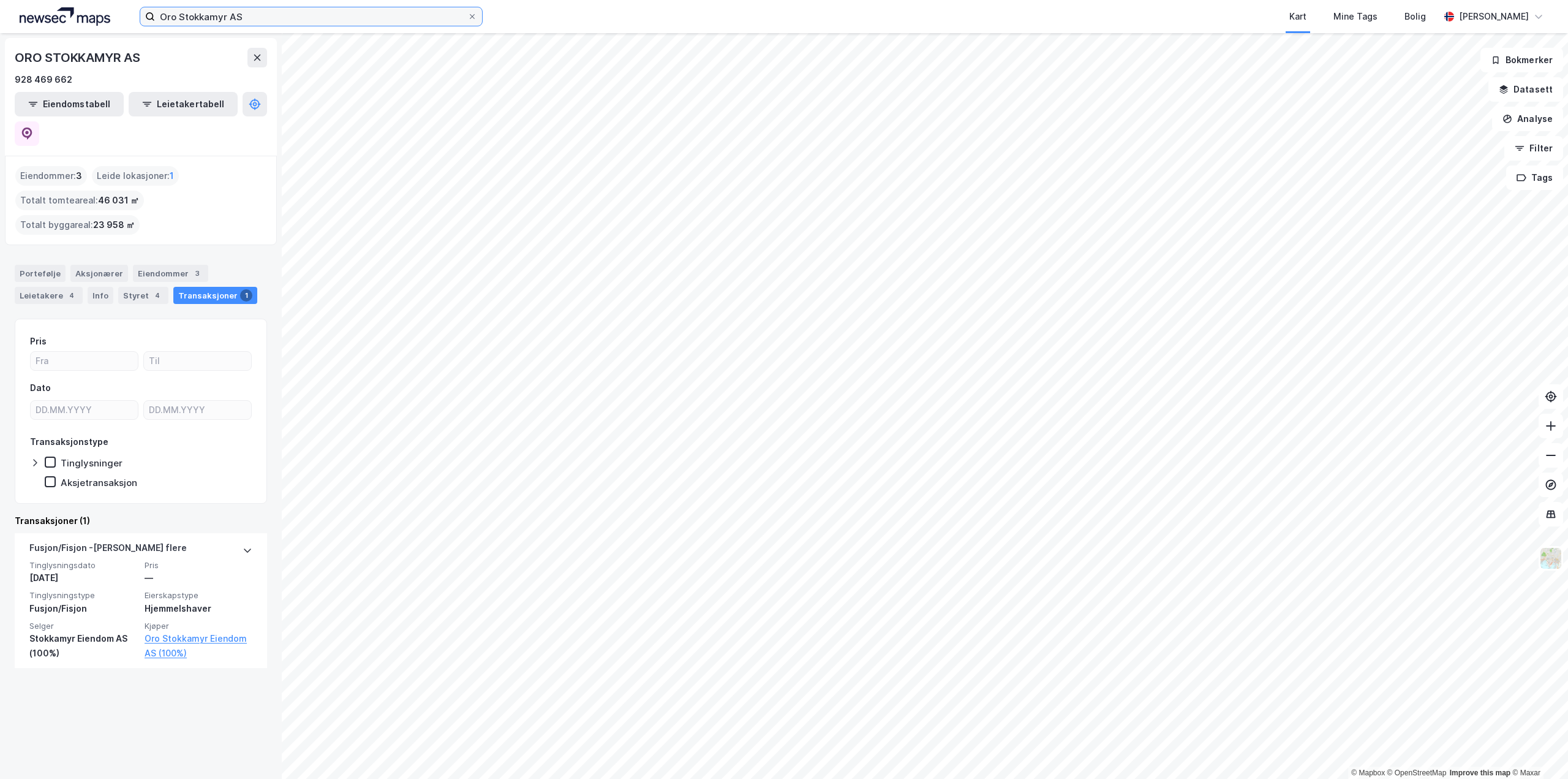
click at [366, 19] on input "Oro Stokkamyr AS" at bounding box center [312, 16] width 313 height 19
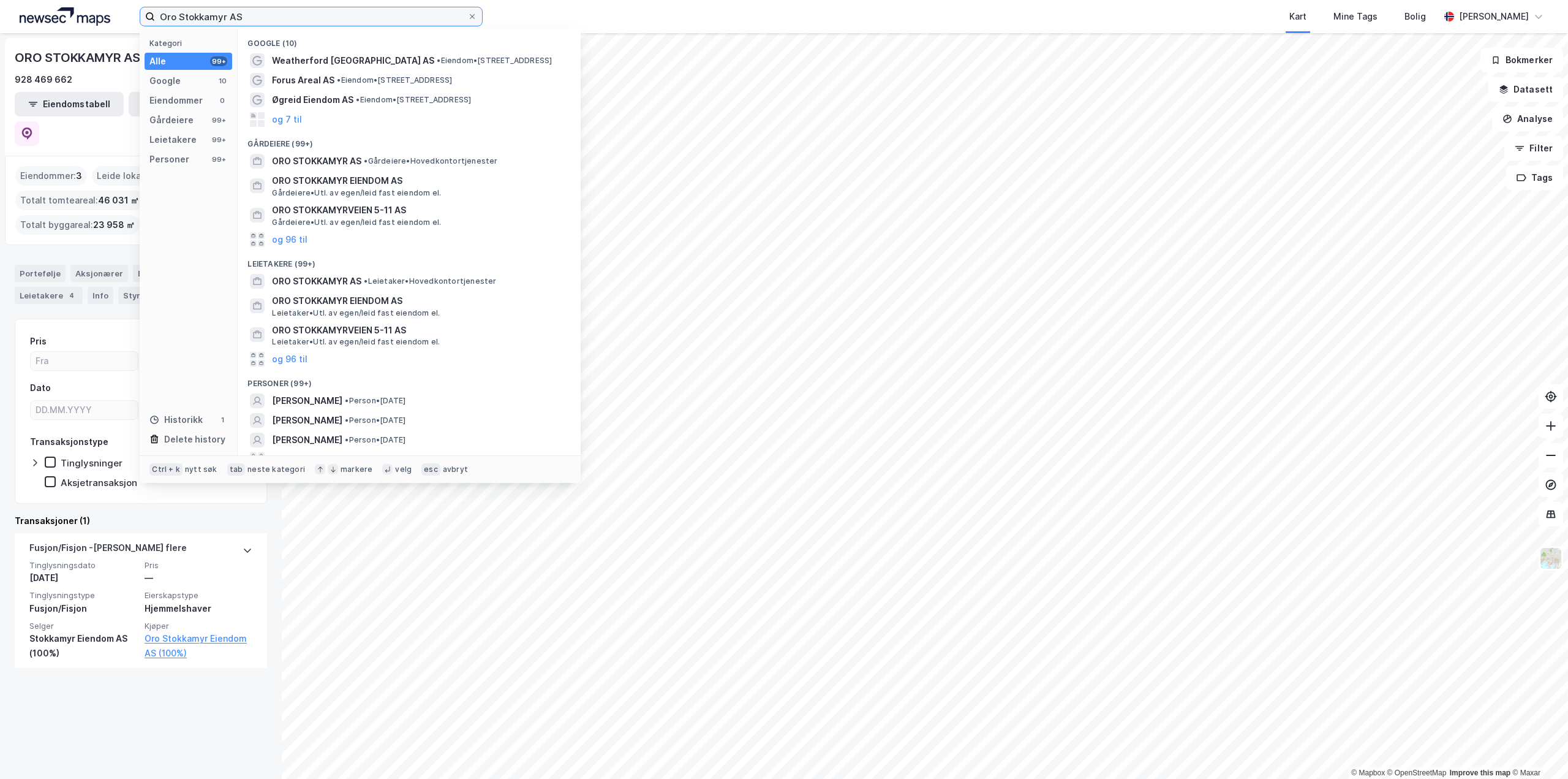
click at [366, 19] on input "Oro Stokkamyr AS" at bounding box center [312, 16] width 313 height 19
paste input "Kombieiendom Sandefjord"
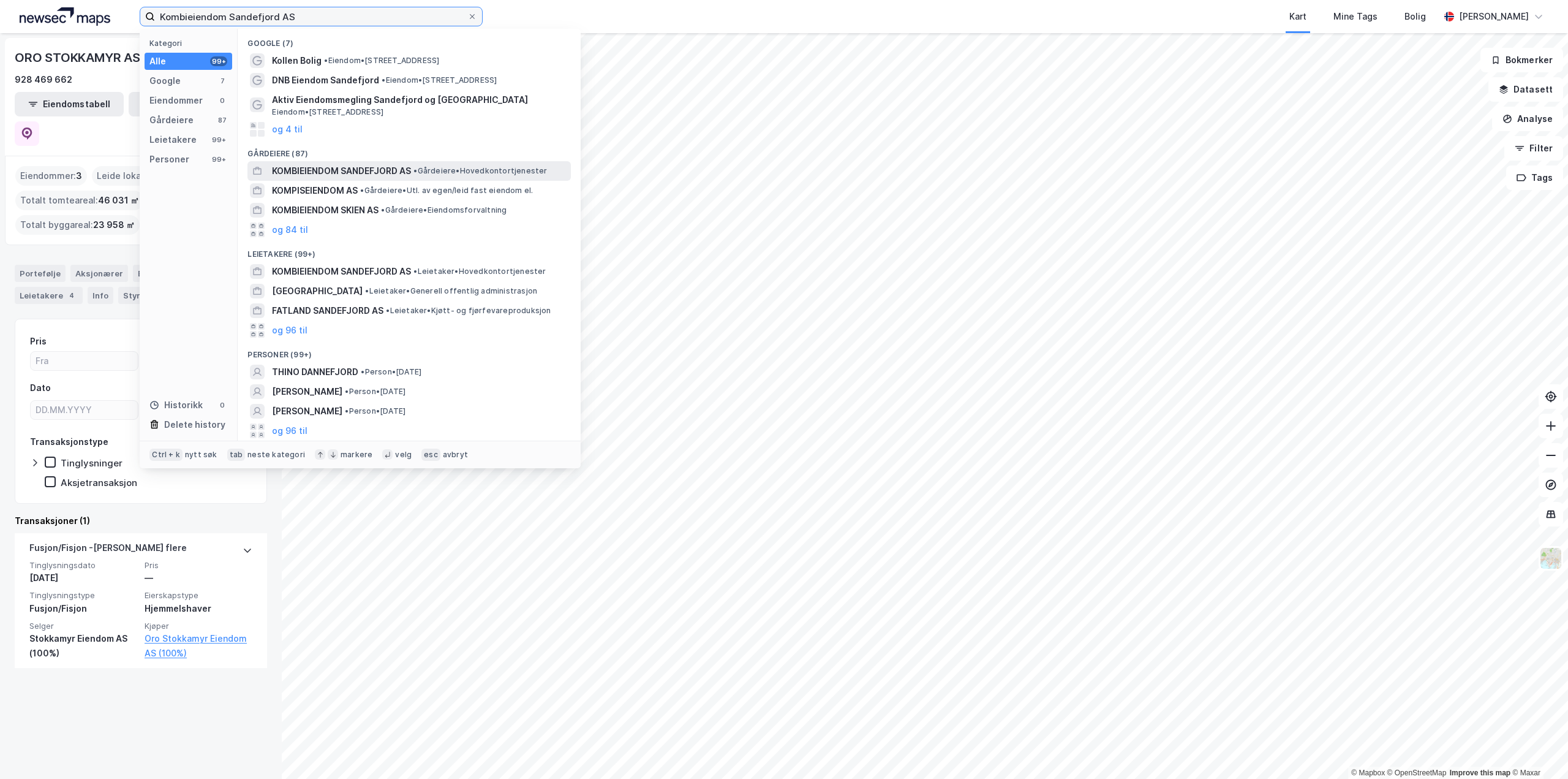
type input "Kombieiendom Sandefjord AS"
click at [360, 165] on span "KOMBIEIENDOM SANDEFJORD AS" at bounding box center [341, 170] width 139 height 15
